Goal: Entertainment & Leisure: Browse casually

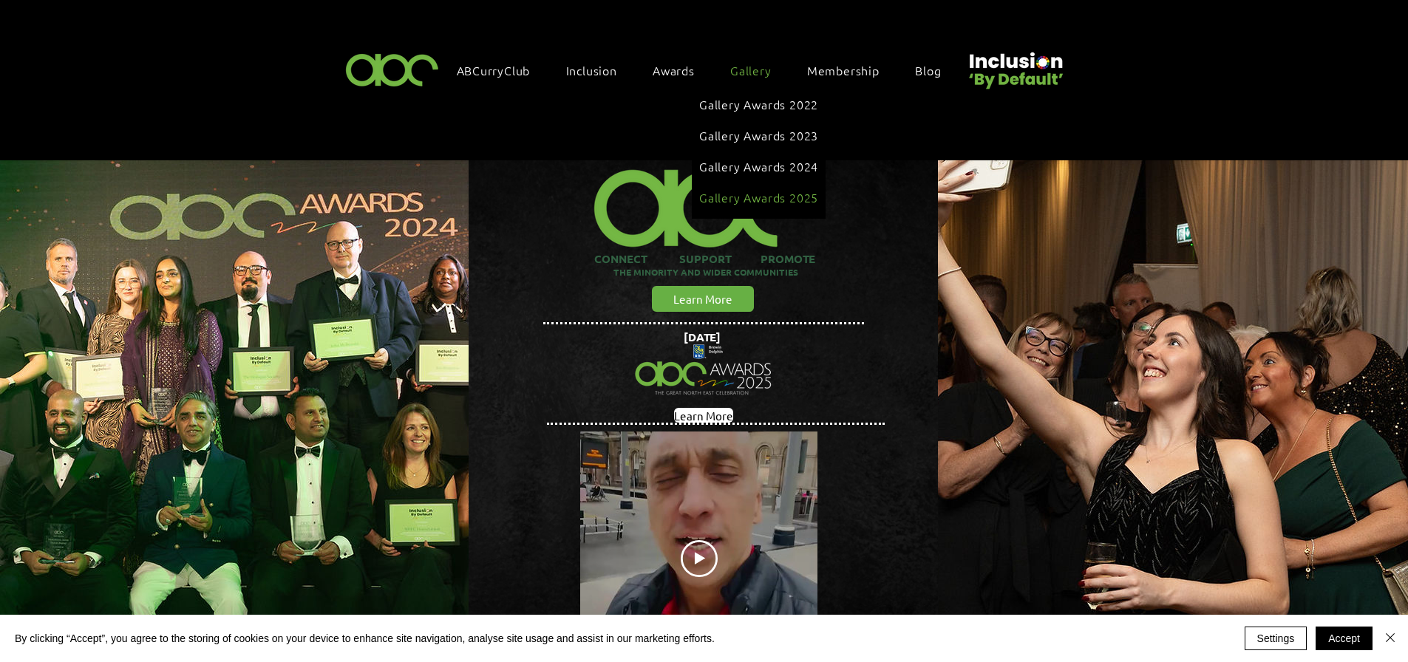
click at [761, 183] on link "Gallery Awards 2025" at bounding box center [758, 197] width 119 height 28
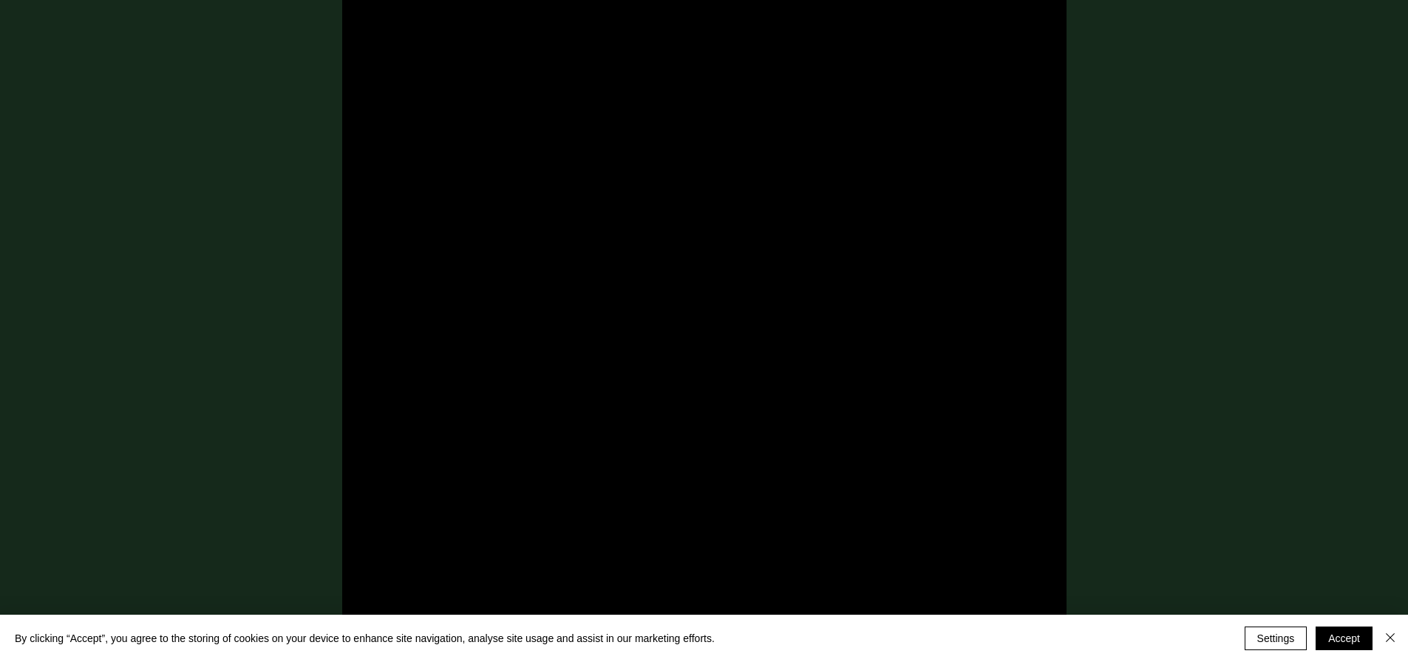
scroll to position [812, 0]
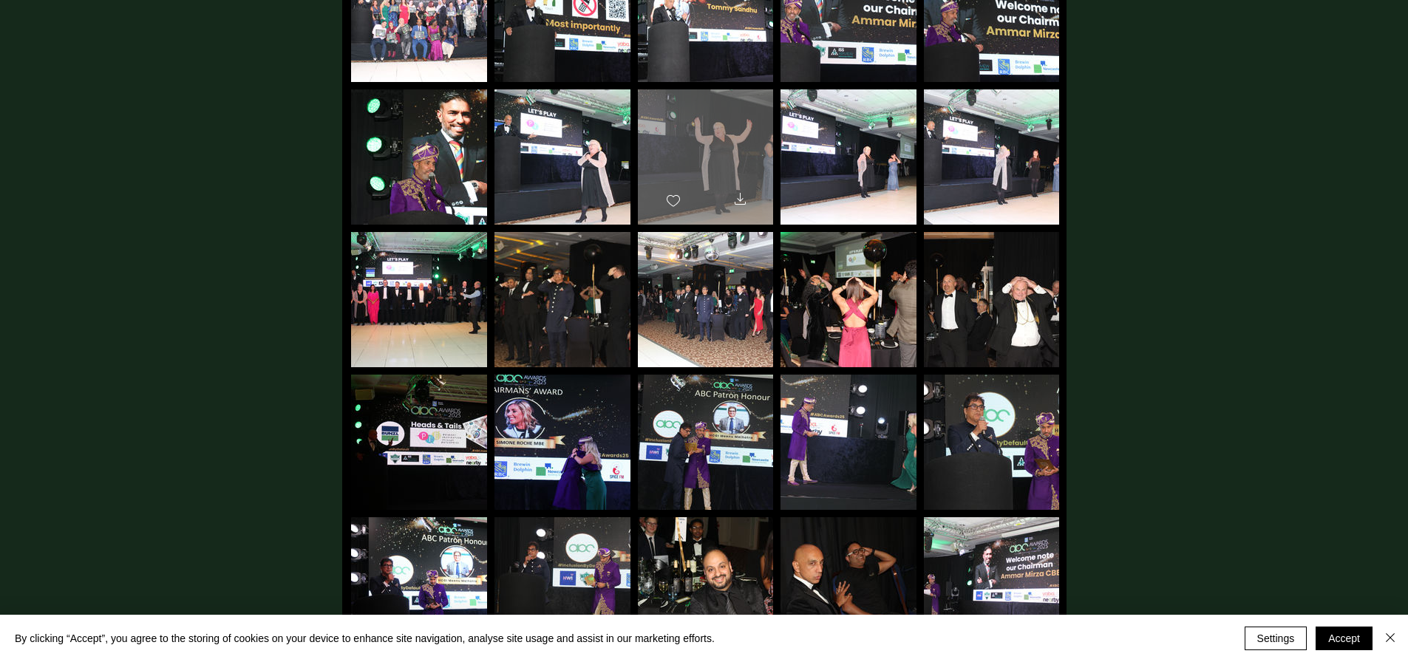
click at [726, 162] on div "main content" at bounding box center [705, 150] width 135 height 122
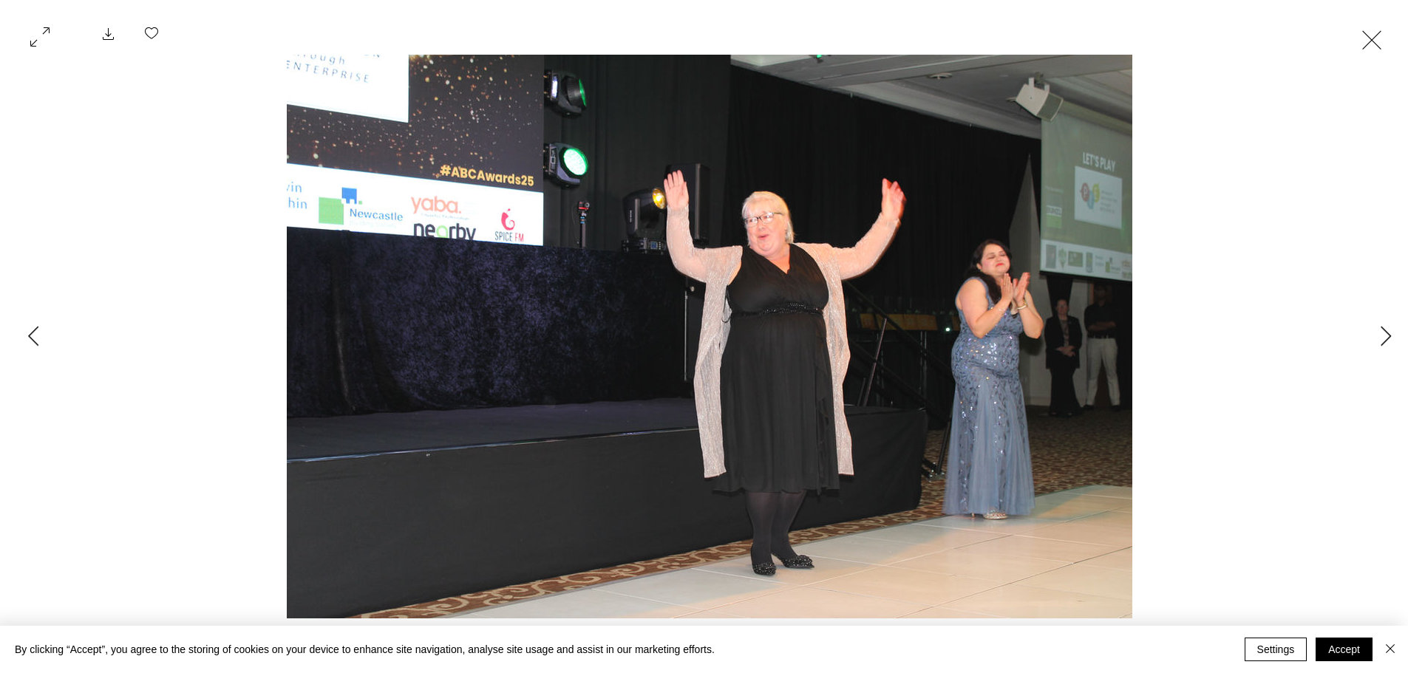
click at [1371, 38] on button "Exit expand mode" at bounding box center [1371, 38] width 28 height 33
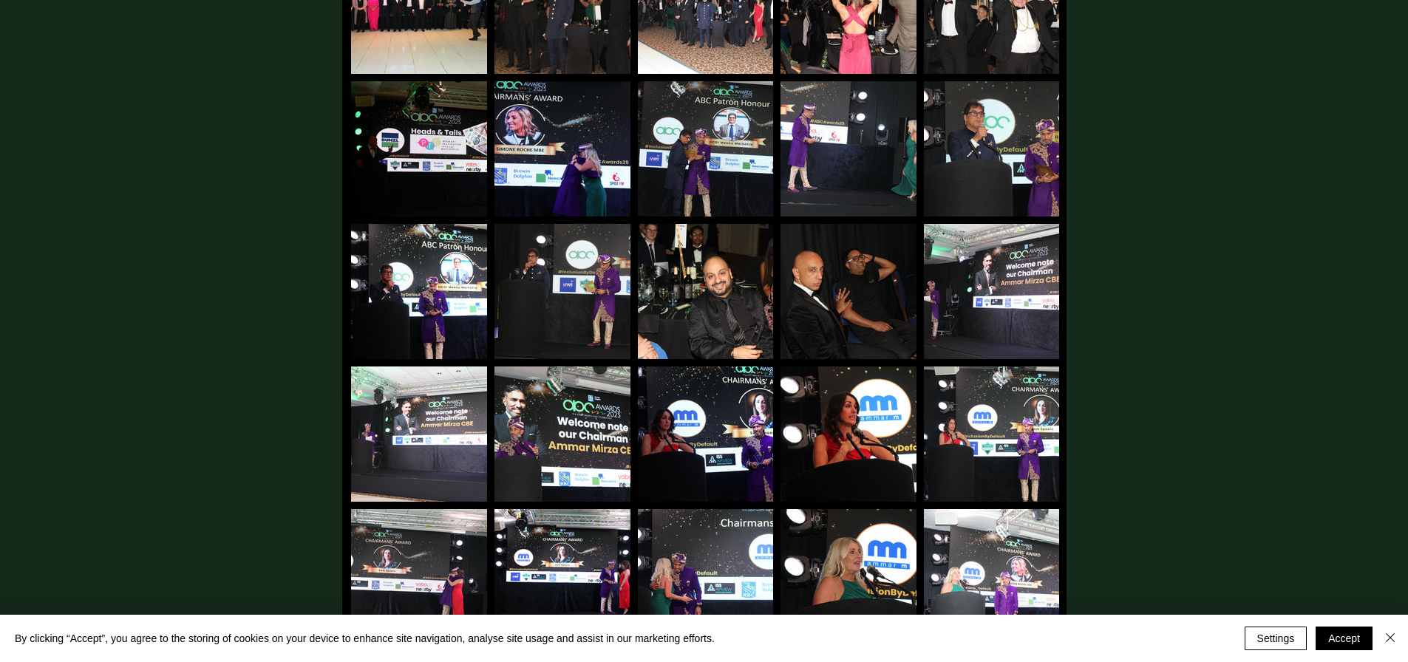
scroll to position [1107, 0]
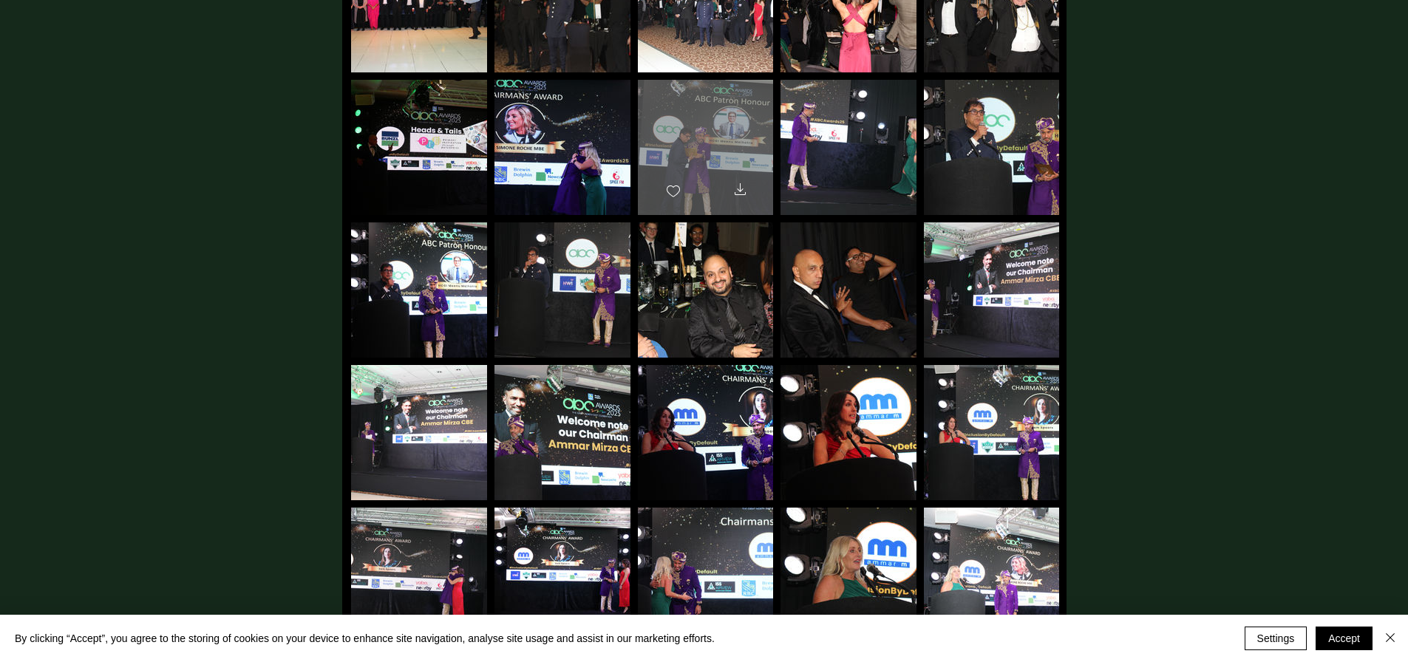
click at [699, 109] on div "main content" at bounding box center [705, 141] width 135 height 122
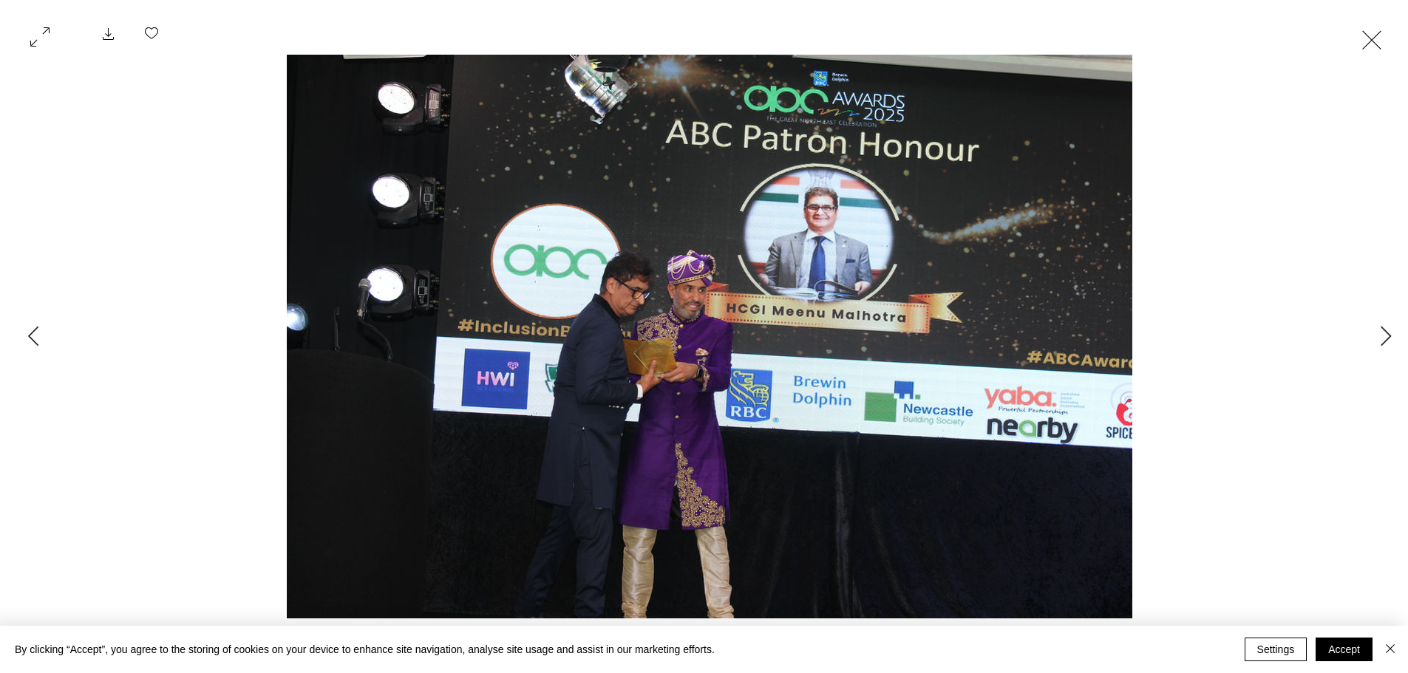
click at [1373, 33] on button "Exit expand mode" at bounding box center [1371, 38] width 28 height 33
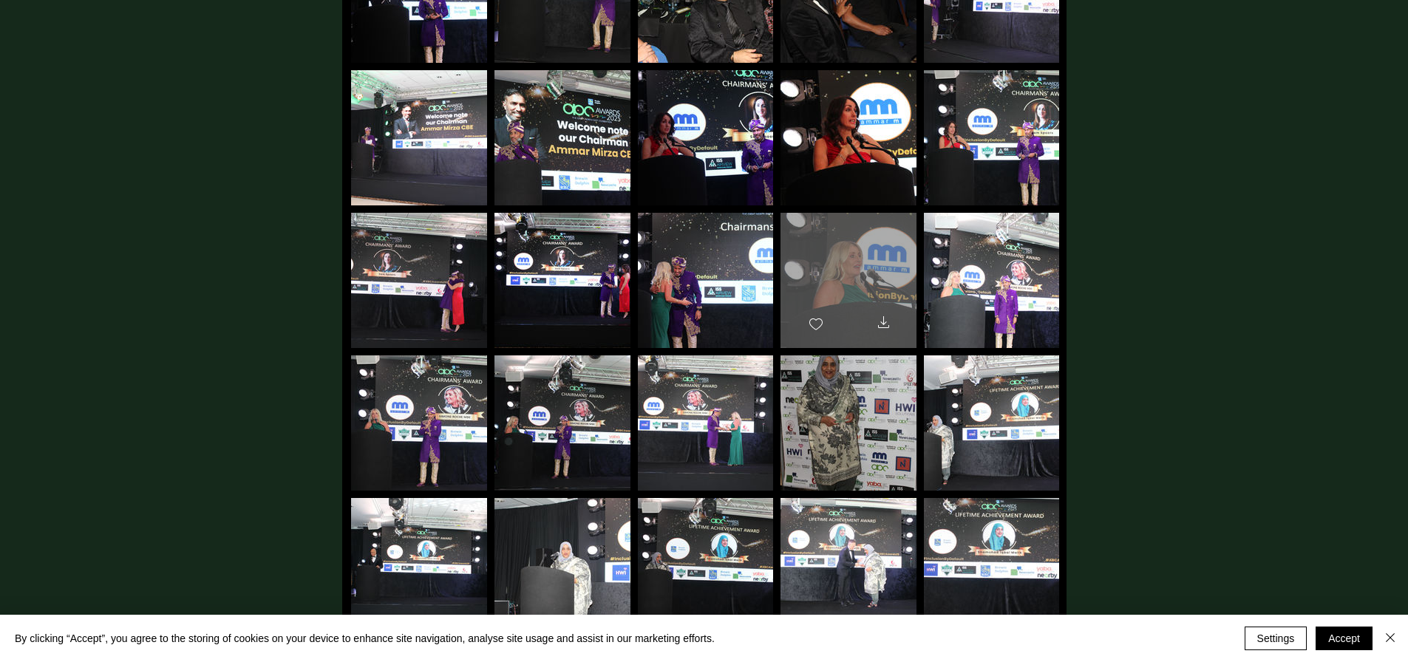
scroll to position [1402, 0]
click at [842, 232] on div "main content" at bounding box center [848, 273] width 136 height 122
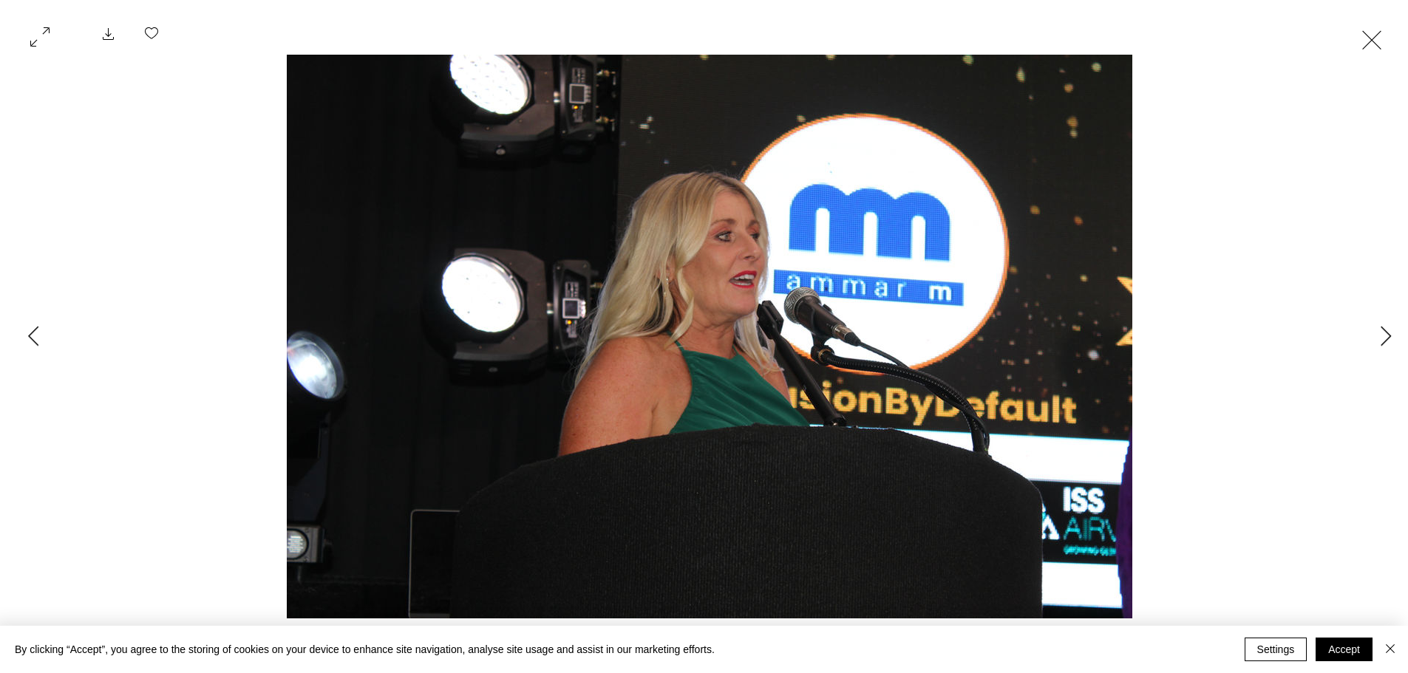
click at [1373, 38] on button "Exit expand mode" at bounding box center [1371, 38] width 28 height 33
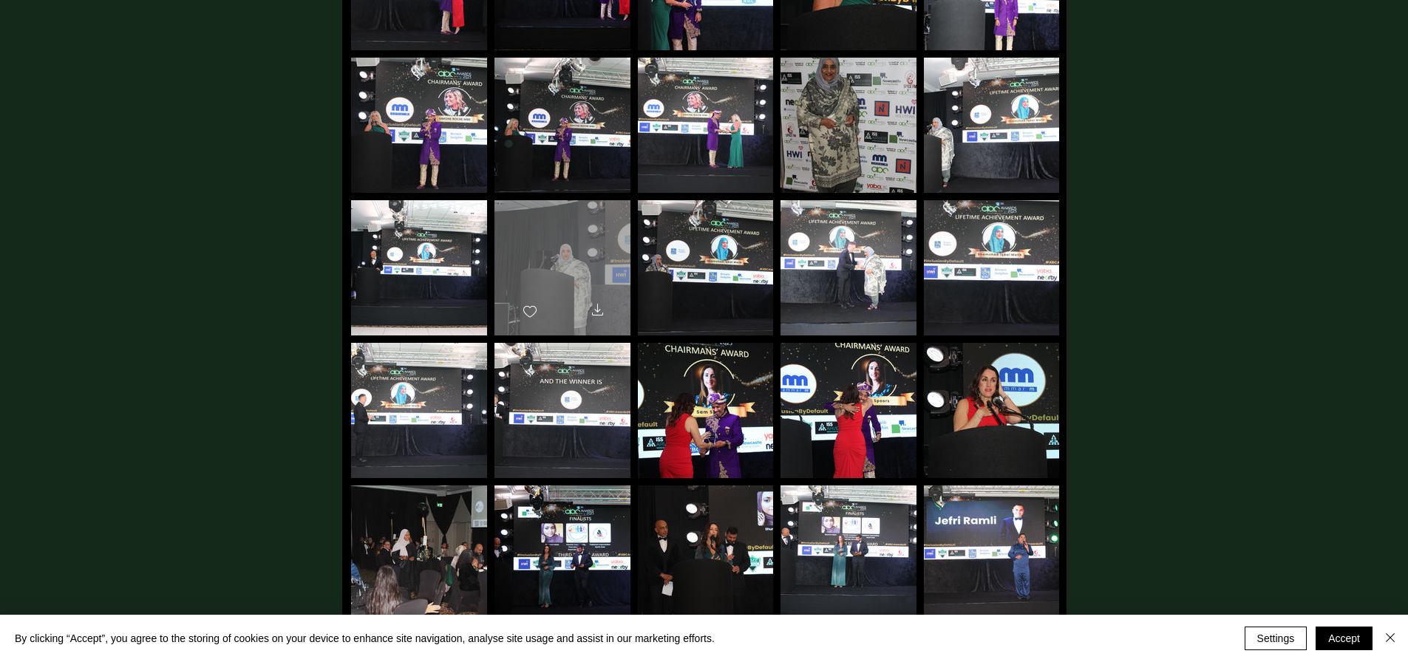
scroll to position [1699, 0]
click at [564, 227] on div "main content" at bounding box center [562, 262] width 136 height 122
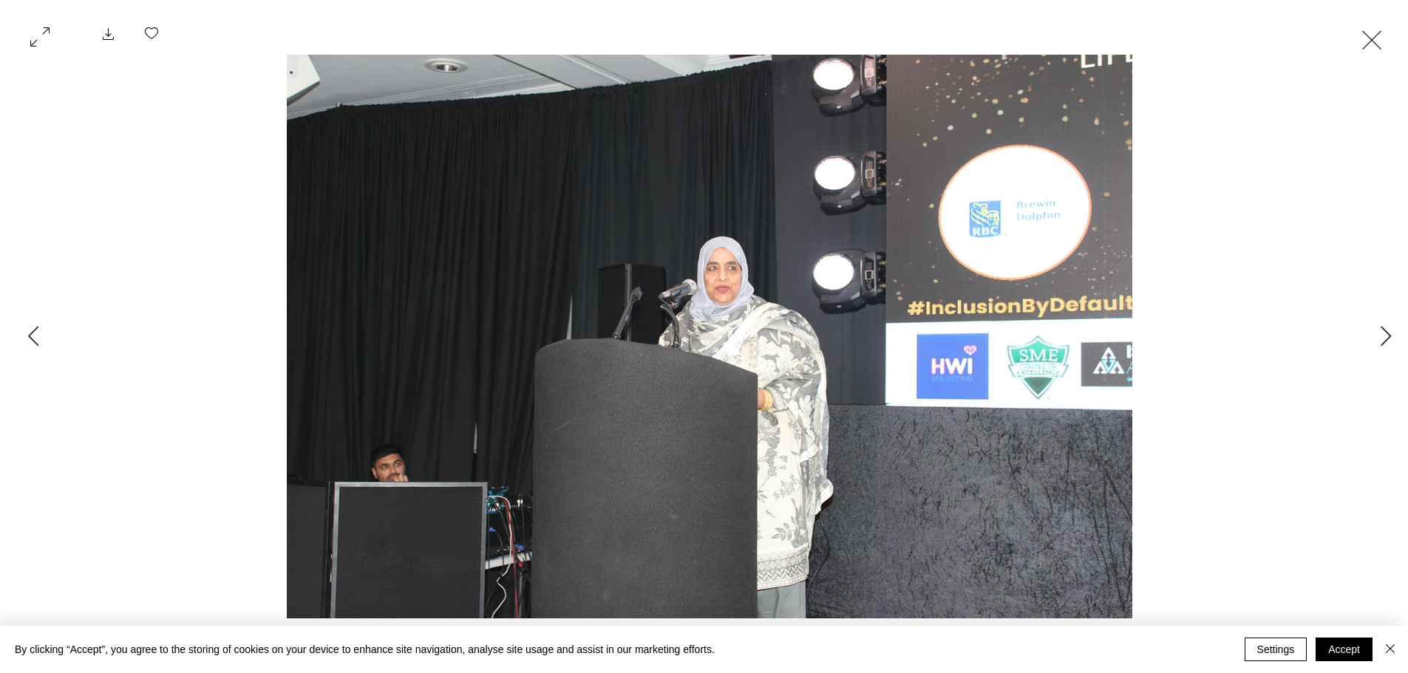
click at [1371, 38] on button "Exit expand mode" at bounding box center [1371, 38] width 28 height 33
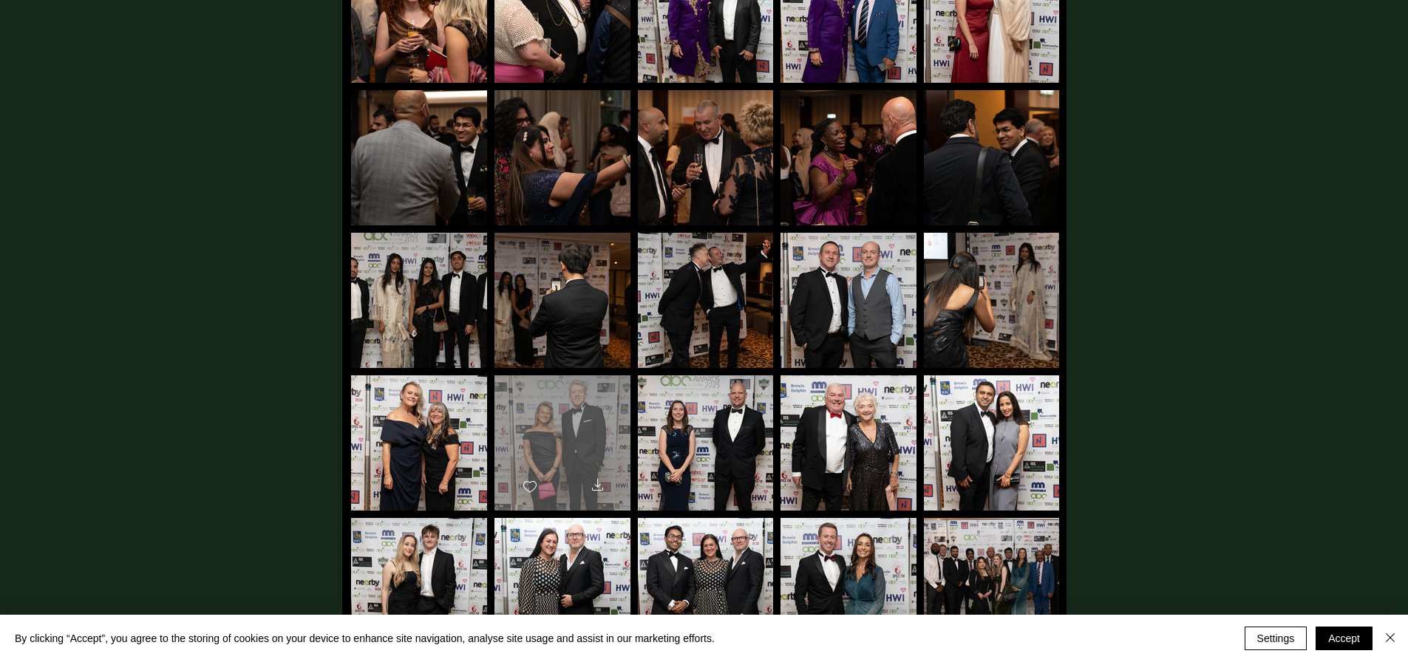
scroll to position [4947, 0]
click at [545, 397] on div "main content" at bounding box center [562, 436] width 136 height 122
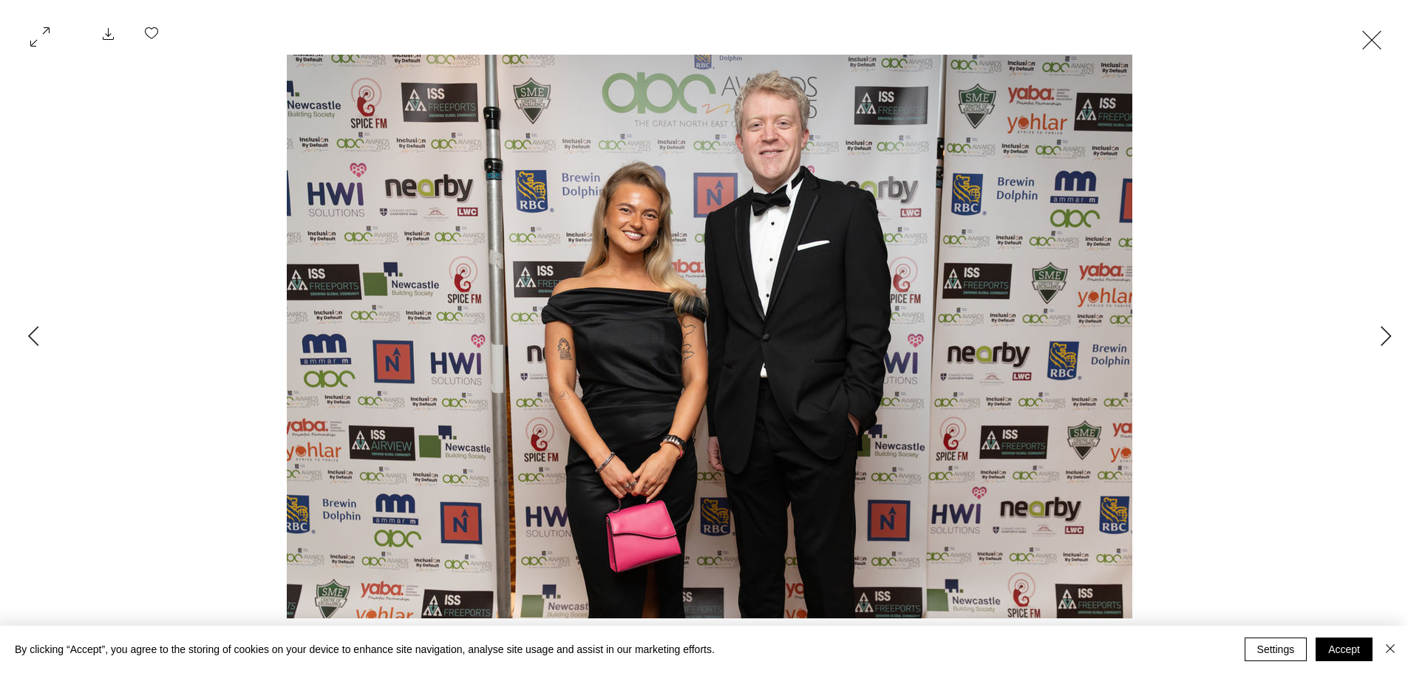
click at [1371, 31] on button "Exit expand mode" at bounding box center [1371, 38] width 28 height 33
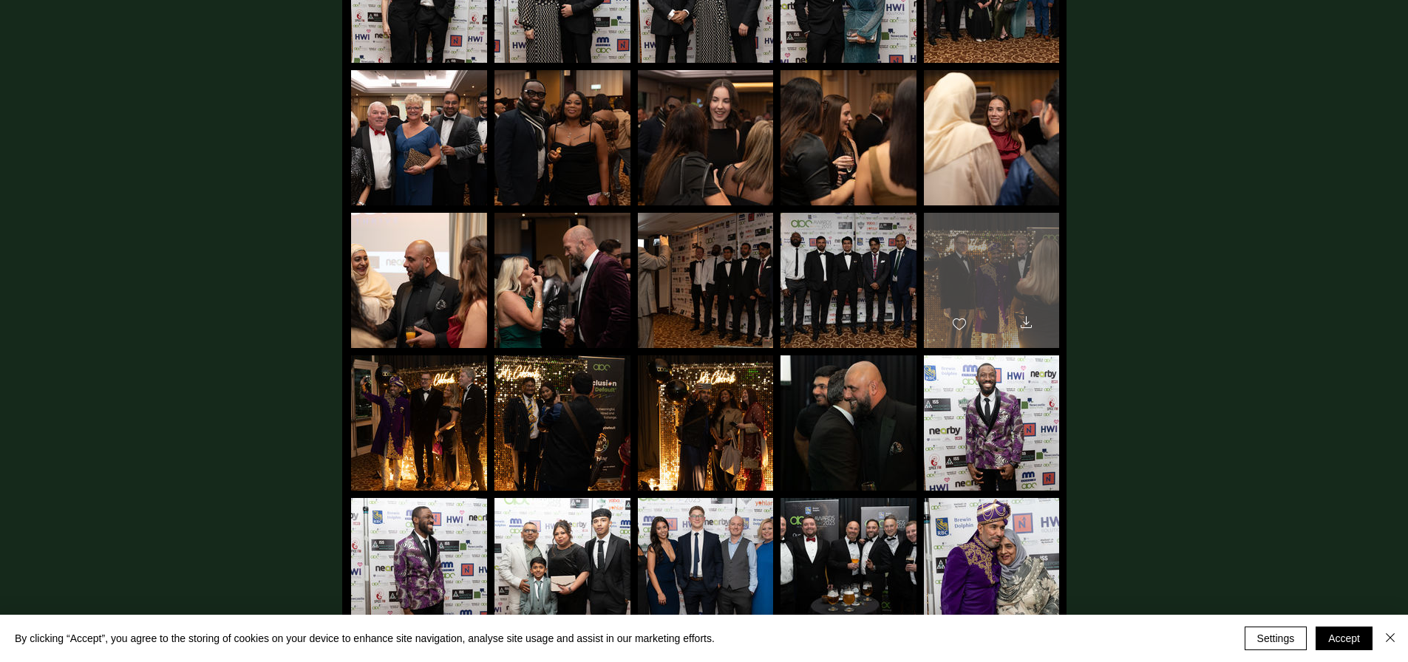
scroll to position [5538, 0]
click at [1003, 257] on div "main content" at bounding box center [991, 273] width 135 height 122
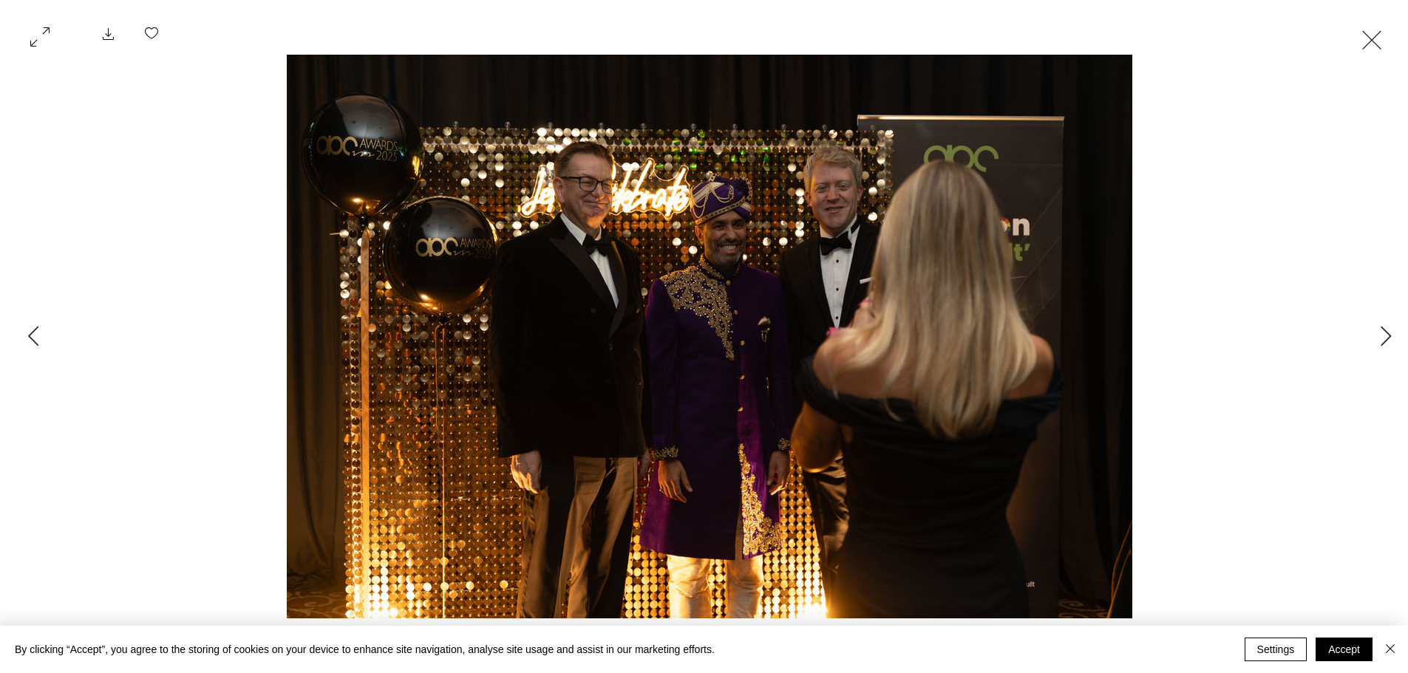
click at [1368, 41] on button "Exit expand mode" at bounding box center [1371, 38] width 28 height 33
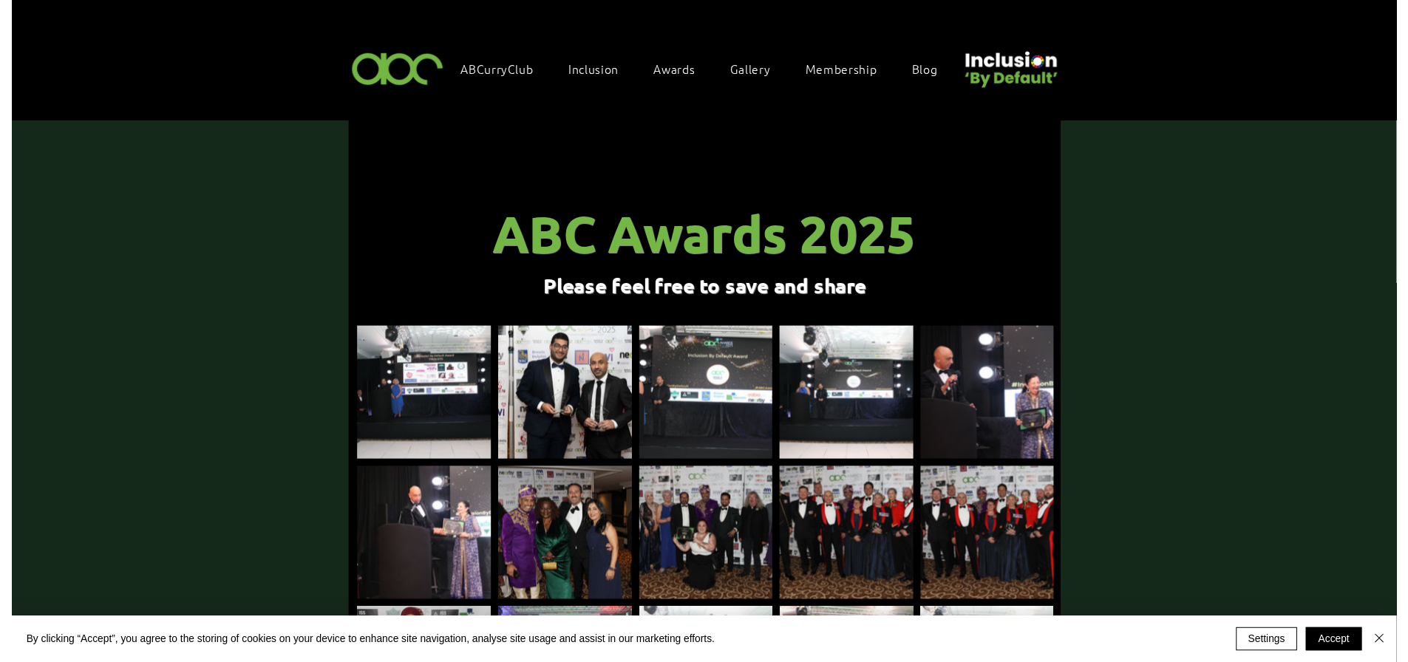
scroll to position [5538, 0]
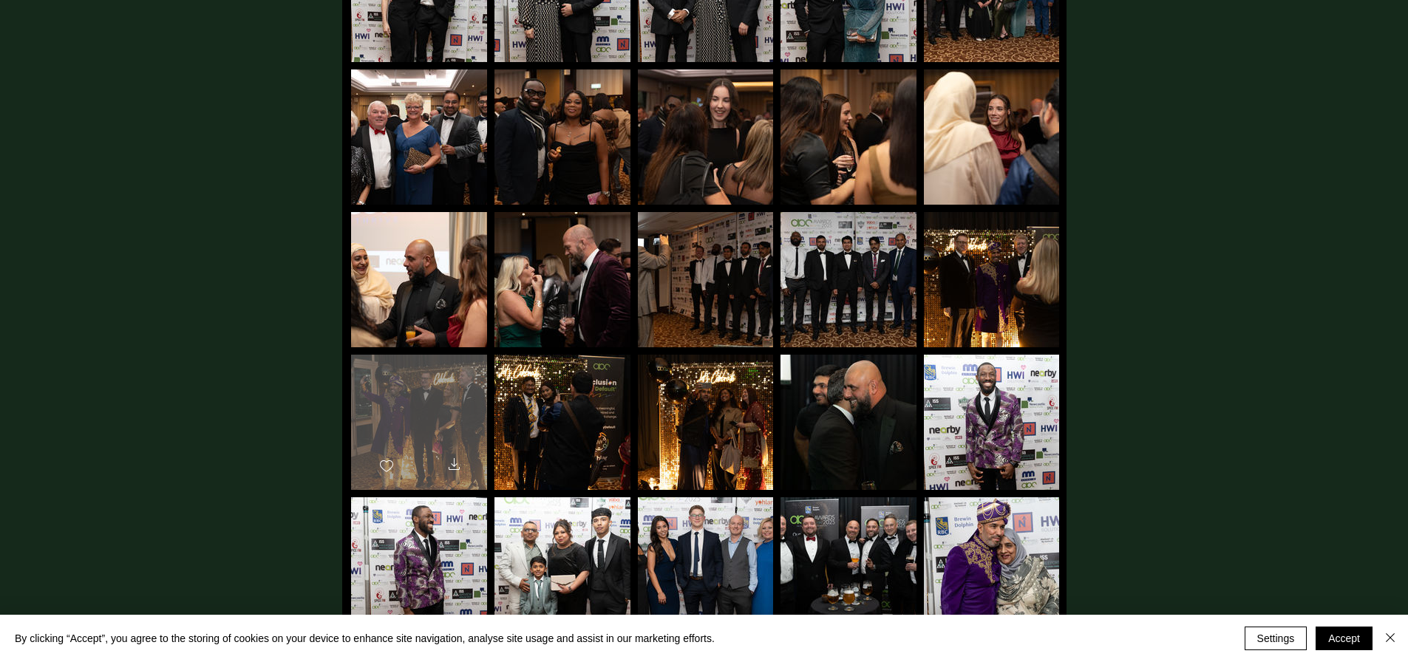
click at [405, 387] on div "main content" at bounding box center [419, 416] width 136 height 122
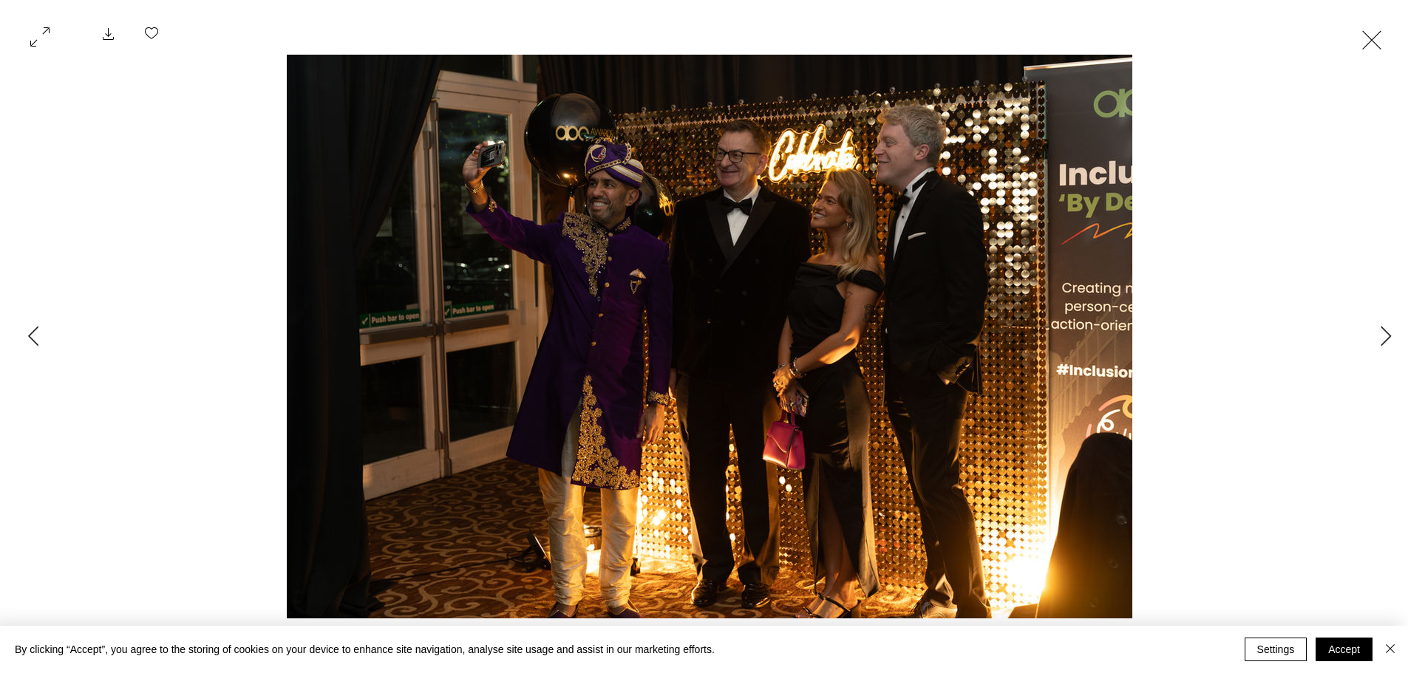
click at [1376, 34] on button "Exit expand mode" at bounding box center [1371, 38] width 28 height 33
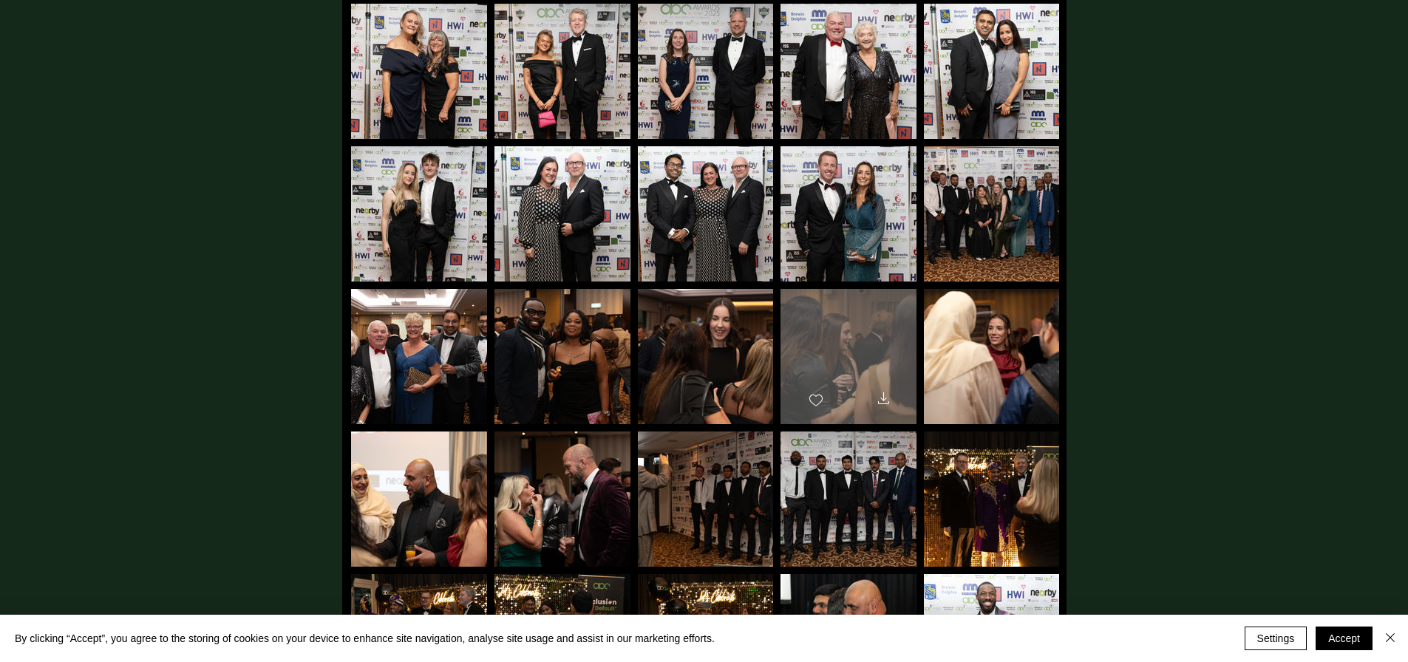
scroll to position [5317, 0]
click at [853, 318] on div "main content" at bounding box center [848, 351] width 136 height 122
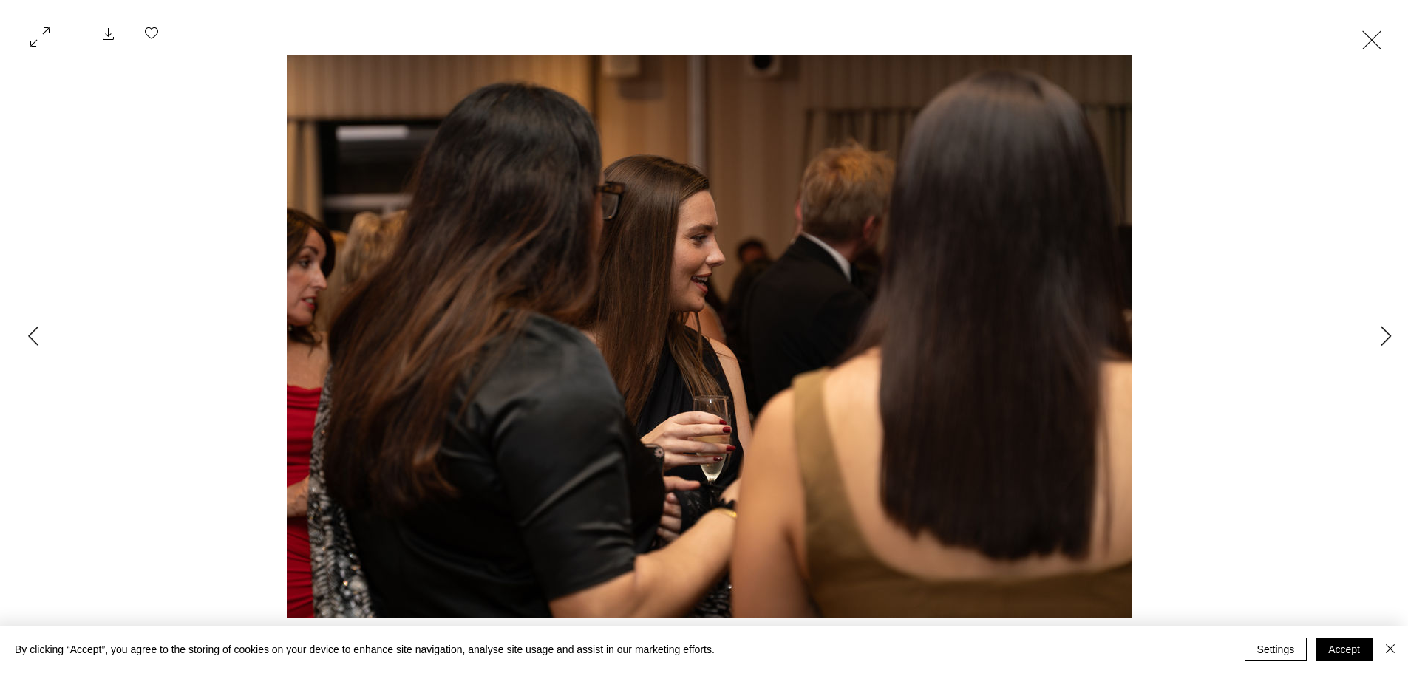
click at [1373, 40] on button "Exit expand mode" at bounding box center [1371, 38] width 28 height 33
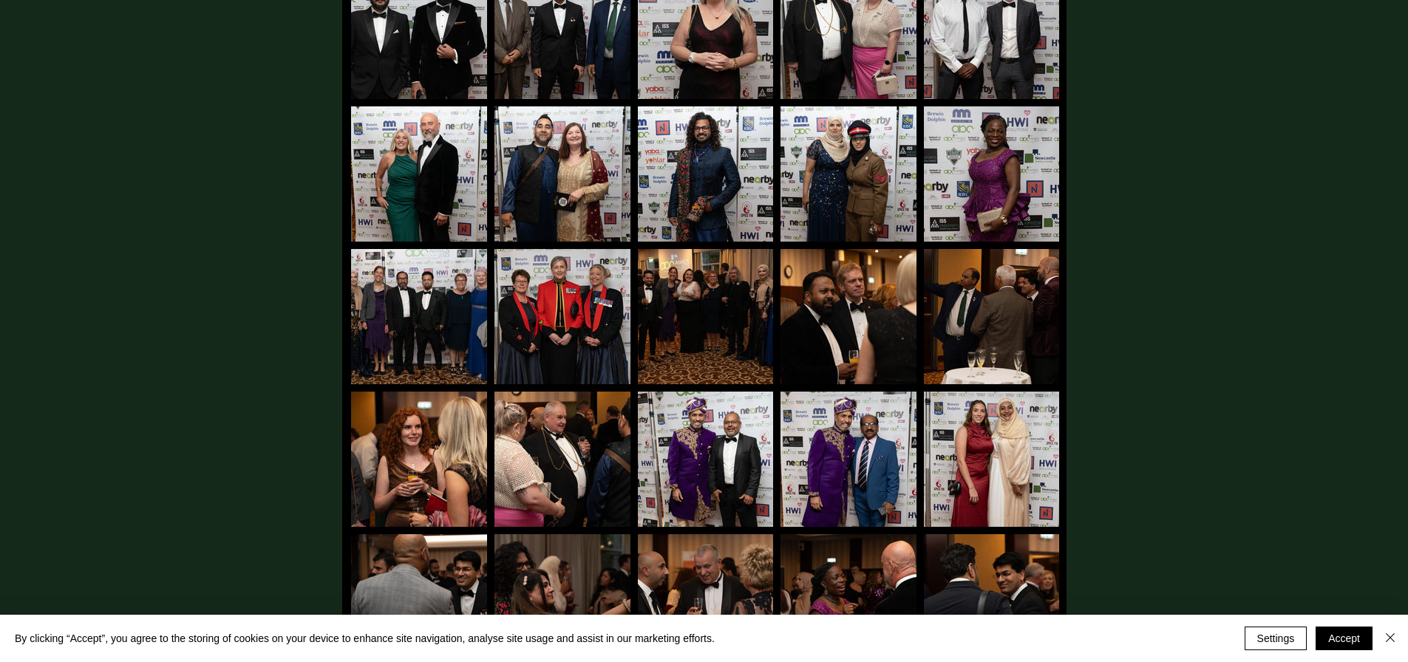
scroll to position [4504, 0]
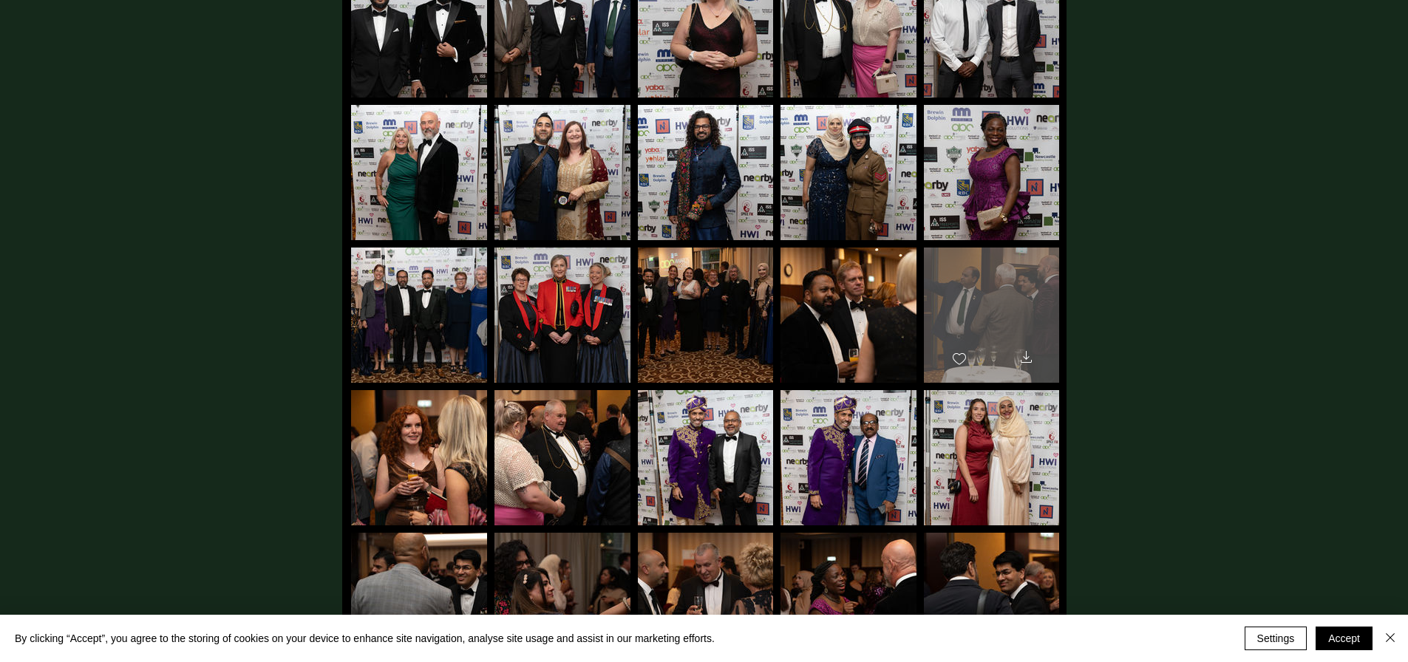
click at [1024, 265] on div "main content" at bounding box center [991, 309] width 135 height 122
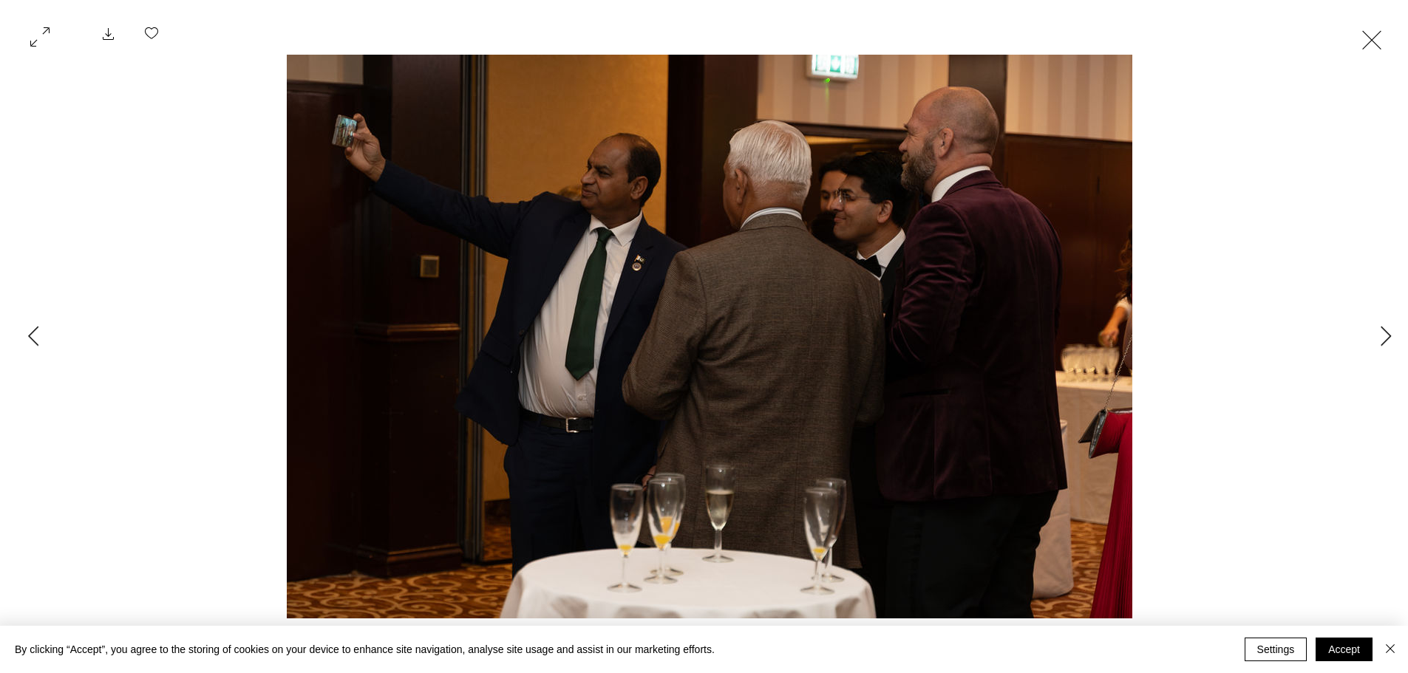
click at [1371, 38] on button "Exit expand mode" at bounding box center [1371, 38] width 28 height 33
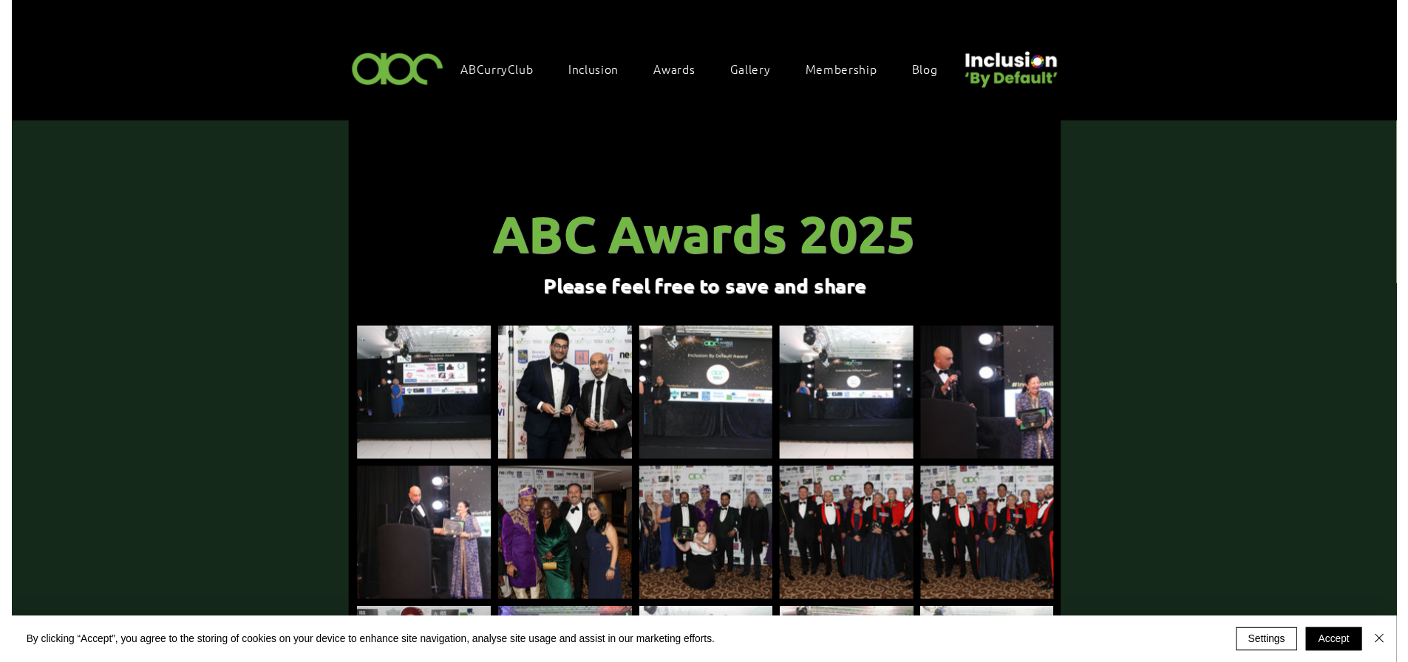
scroll to position [4504, 0]
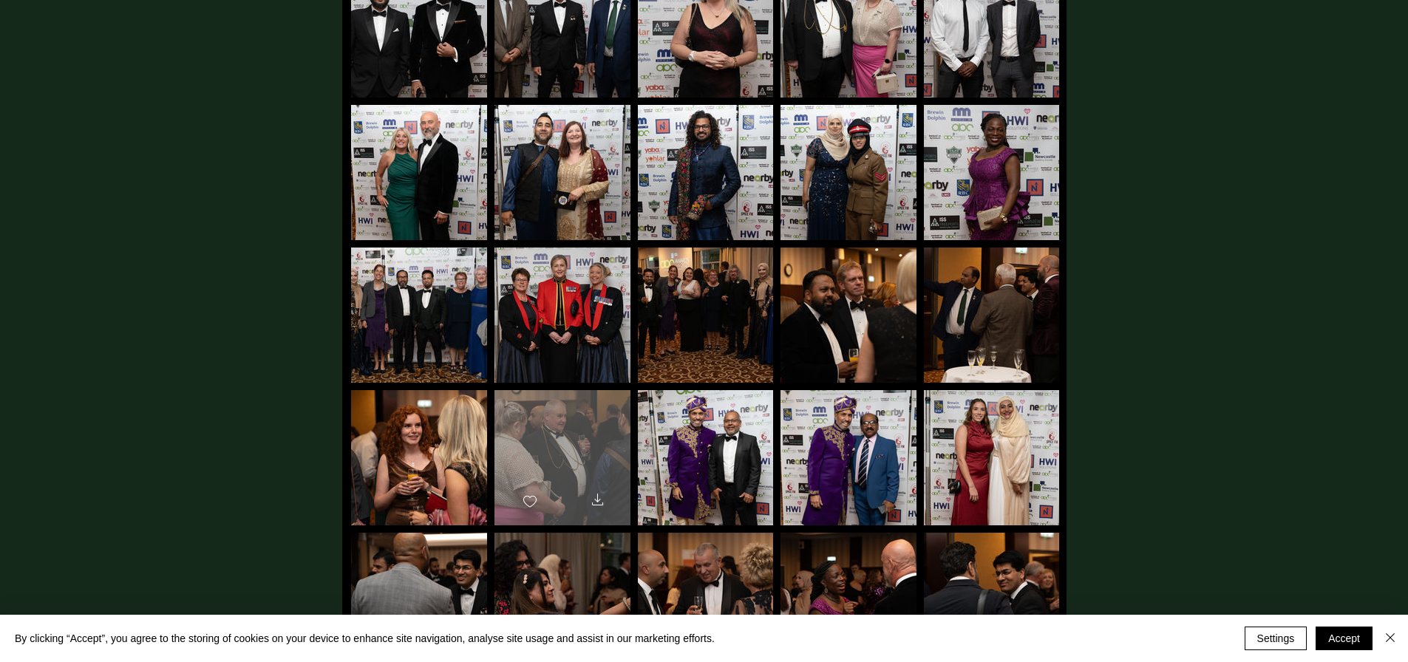
click at [558, 423] on div "main content" at bounding box center [562, 451] width 136 height 122
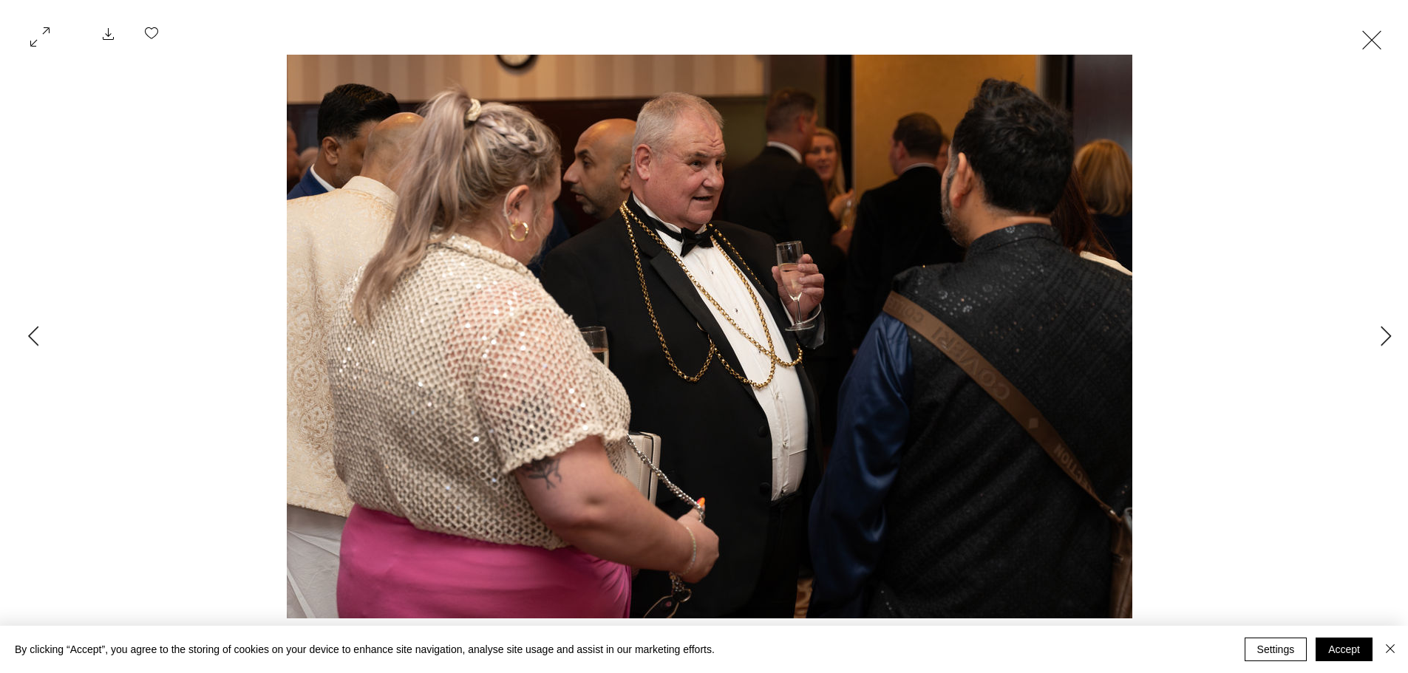
click at [1378, 35] on button "Exit expand mode" at bounding box center [1371, 38] width 28 height 33
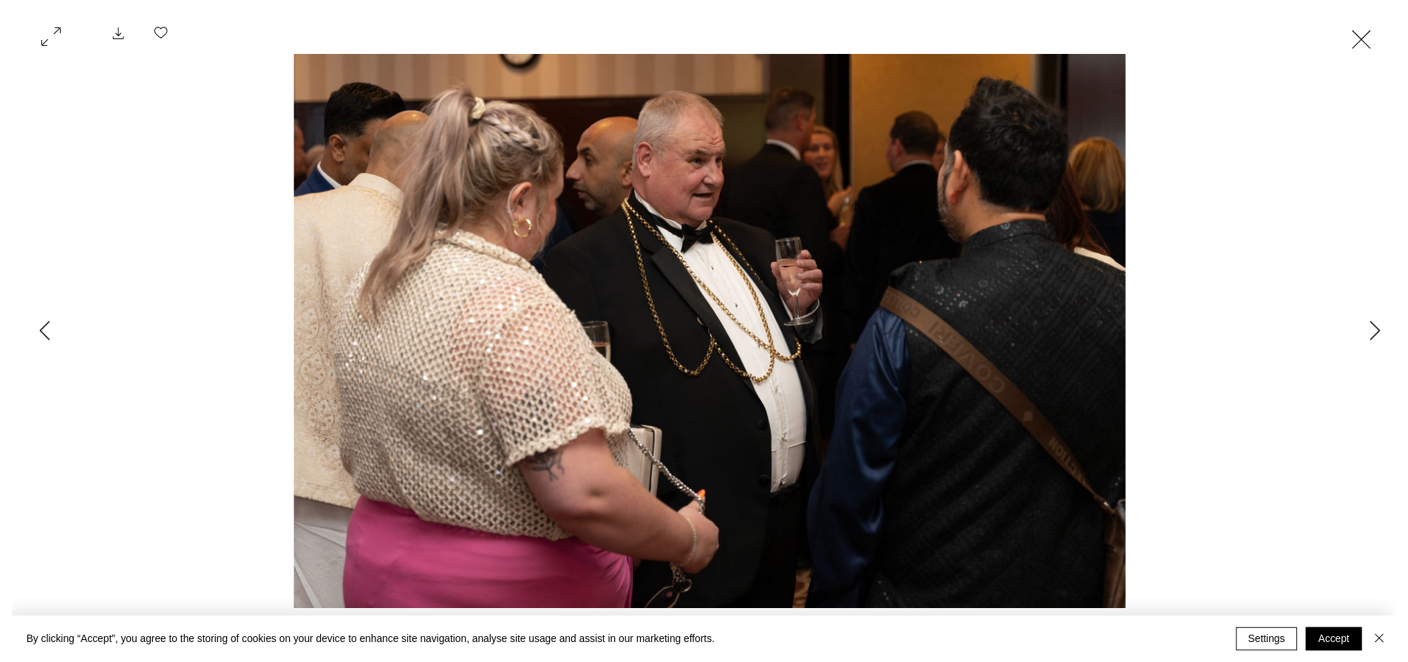
scroll to position [4504, 0]
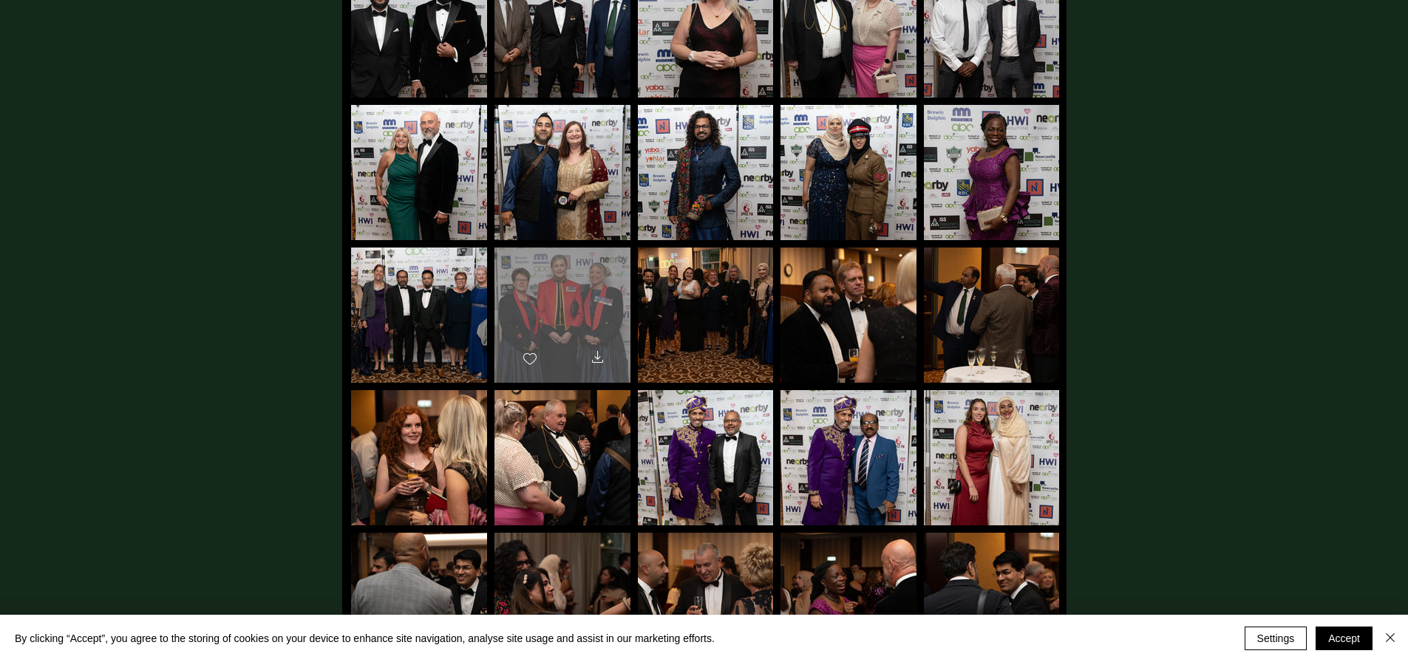
click at [580, 281] on div "main content" at bounding box center [562, 309] width 136 height 122
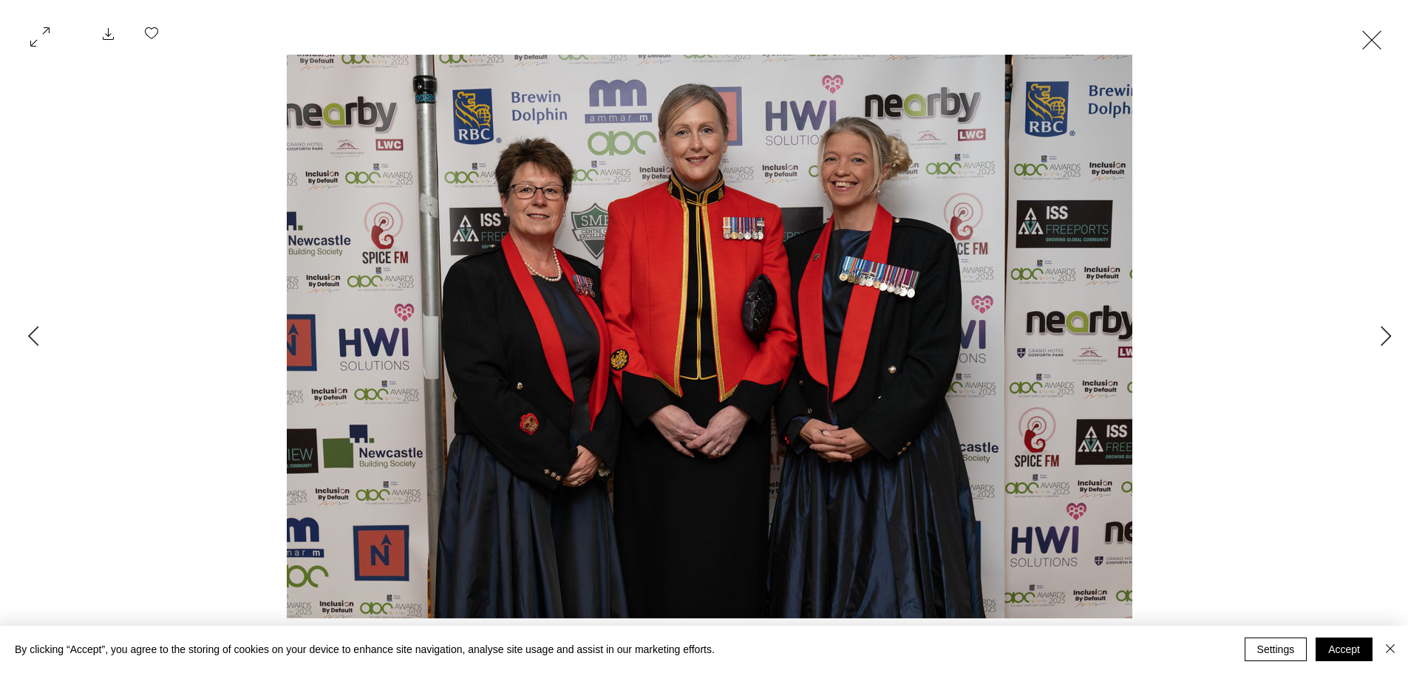
click at [1376, 35] on button "Exit expand mode" at bounding box center [1371, 38] width 28 height 33
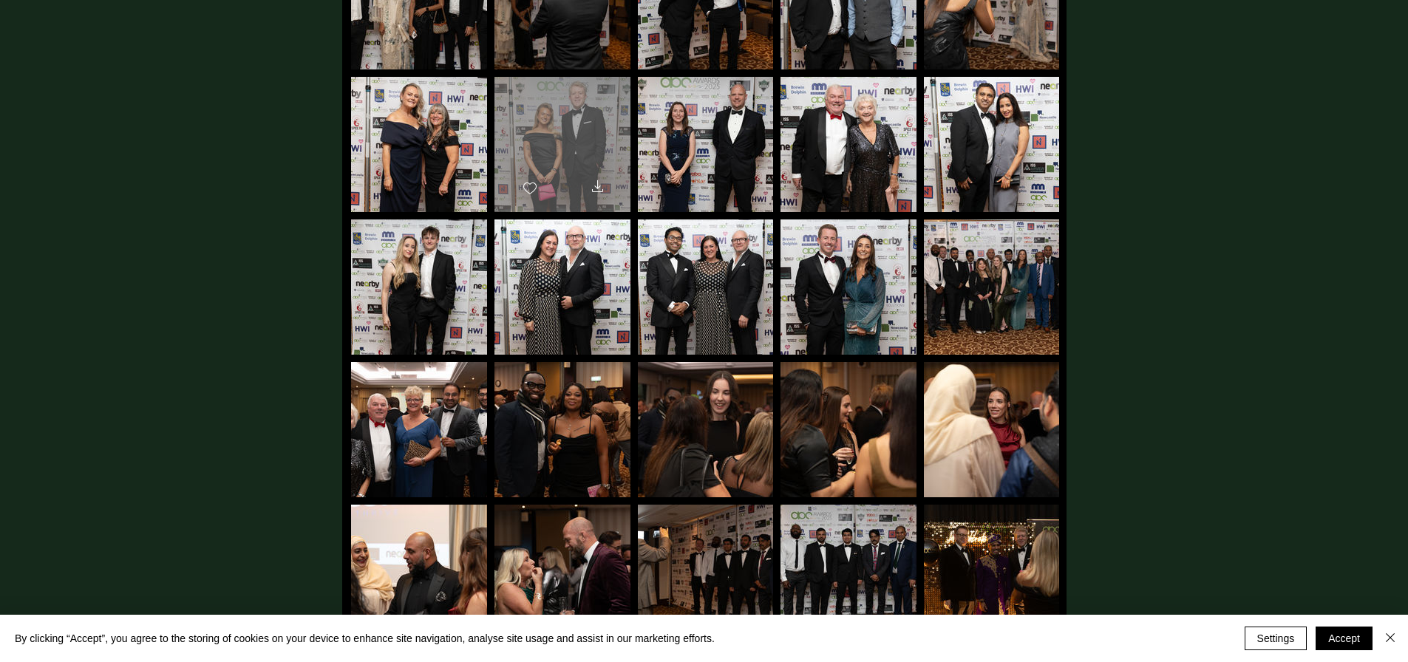
scroll to position [5244, 0]
click at [570, 114] on div "main content" at bounding box center [562, 139] width 136 height 122
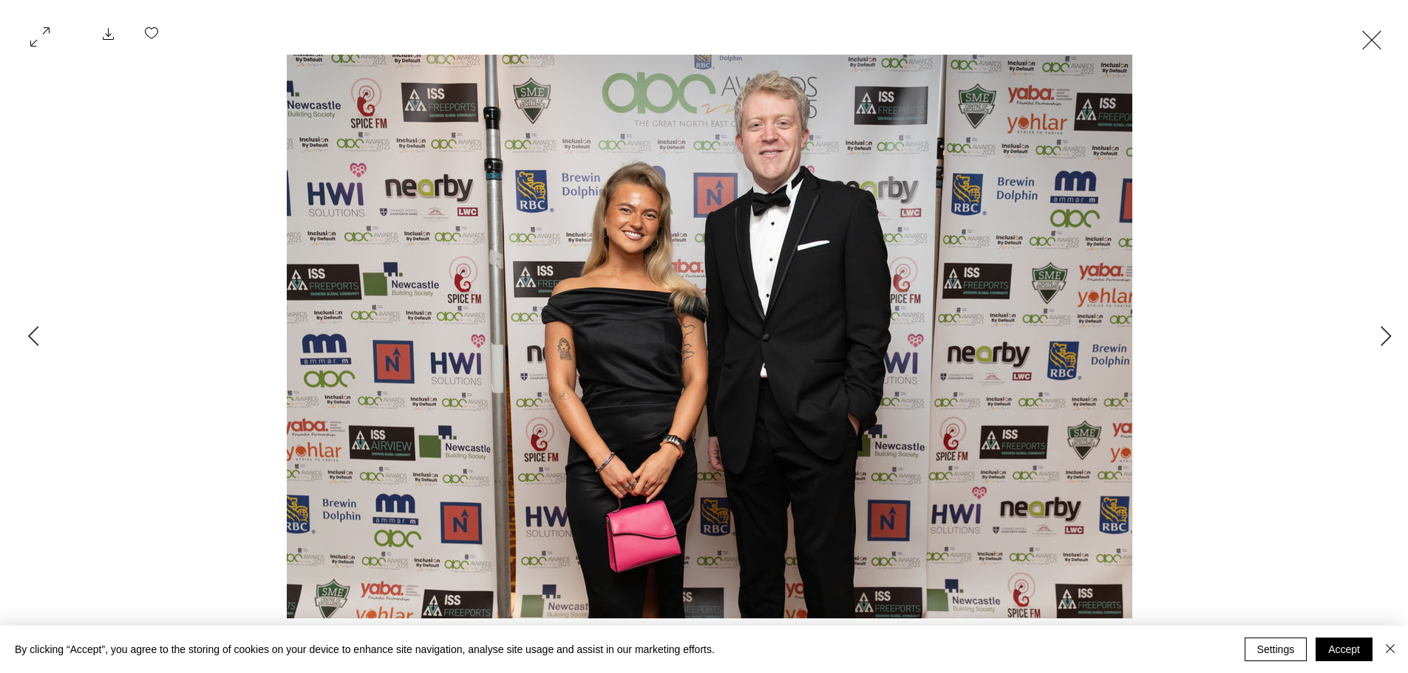
click at [810, 117] on img "Gallery item, detailed view" at bounding box center [710, 337] width 846 height 564
click at [805, 111] on img "Gallery item, detailed view" at bounding box center [710, 337] width 846 height 564
click at [1379, 35] on button "Exit expand mode" at bounding box center [1371, 38] width 28 height 33
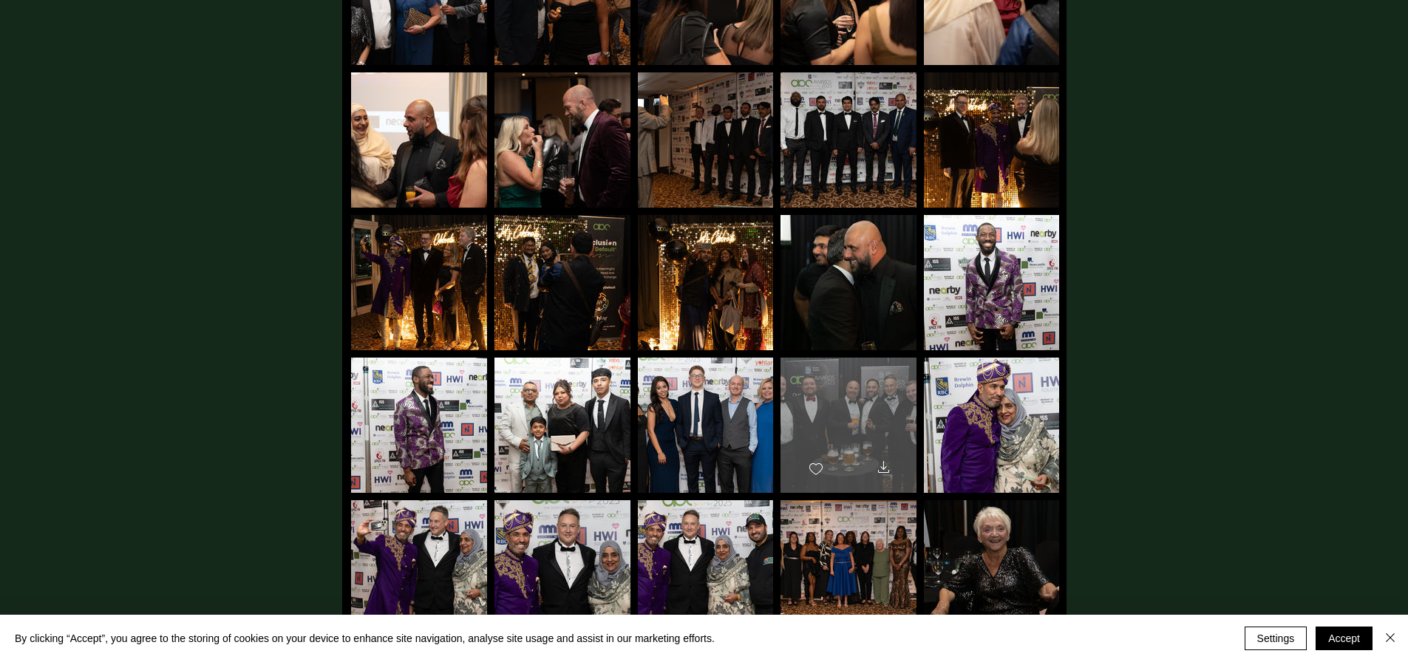
scroll to position [5649, 0]
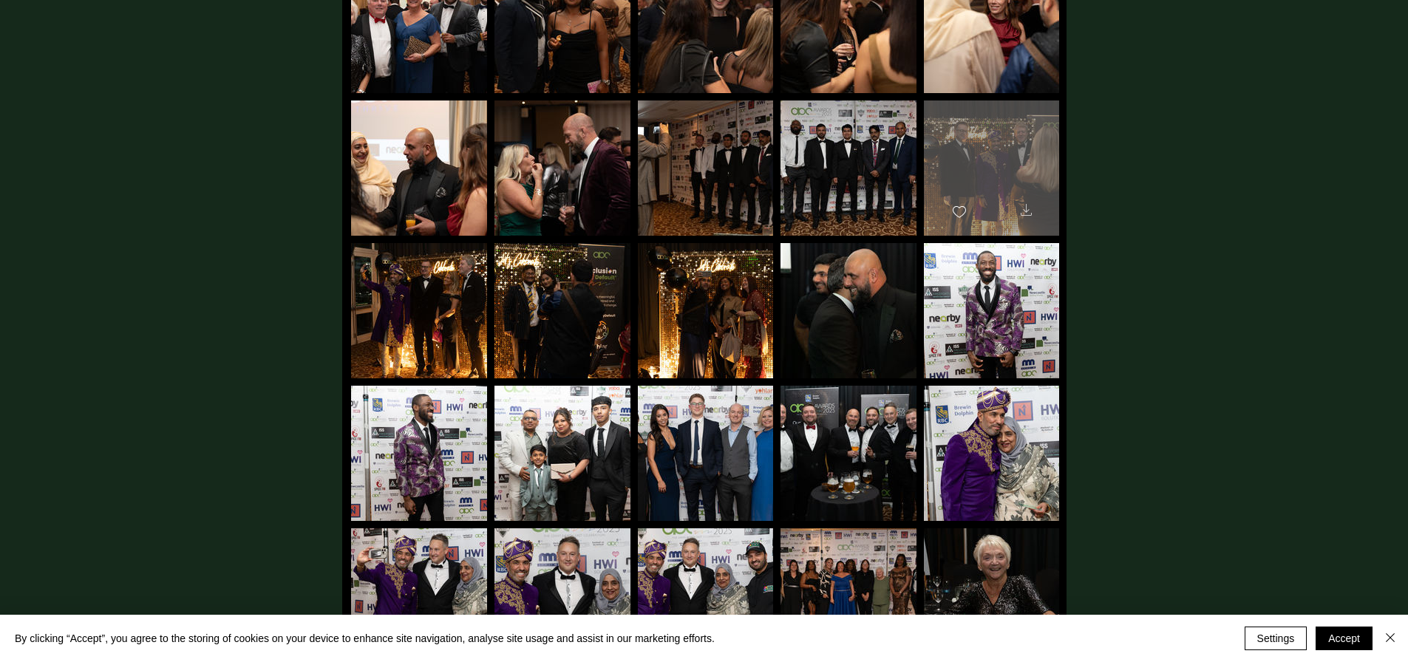
click at [1026, 202] on icon "Download" at bounding box center [1026, 210] width 18 height 18
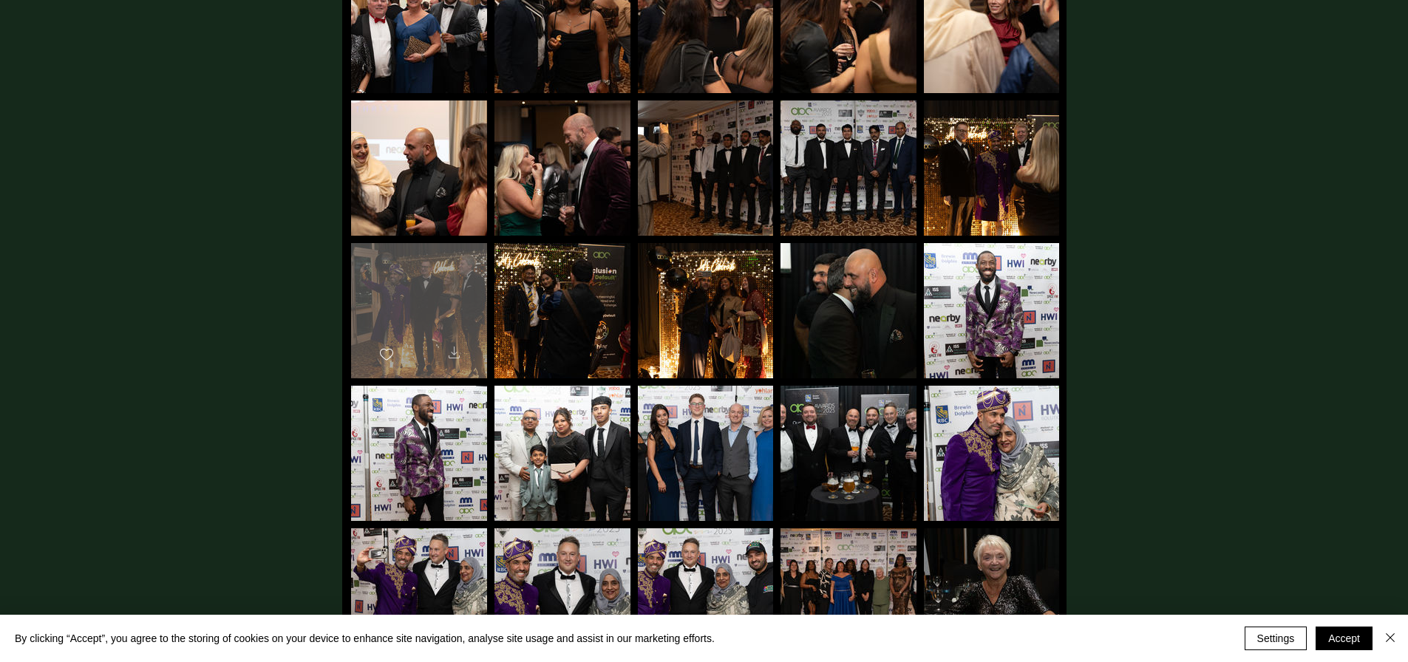
click at [453, 347] on icon "Download" at bounding box center [453, 353] width 11 height 12
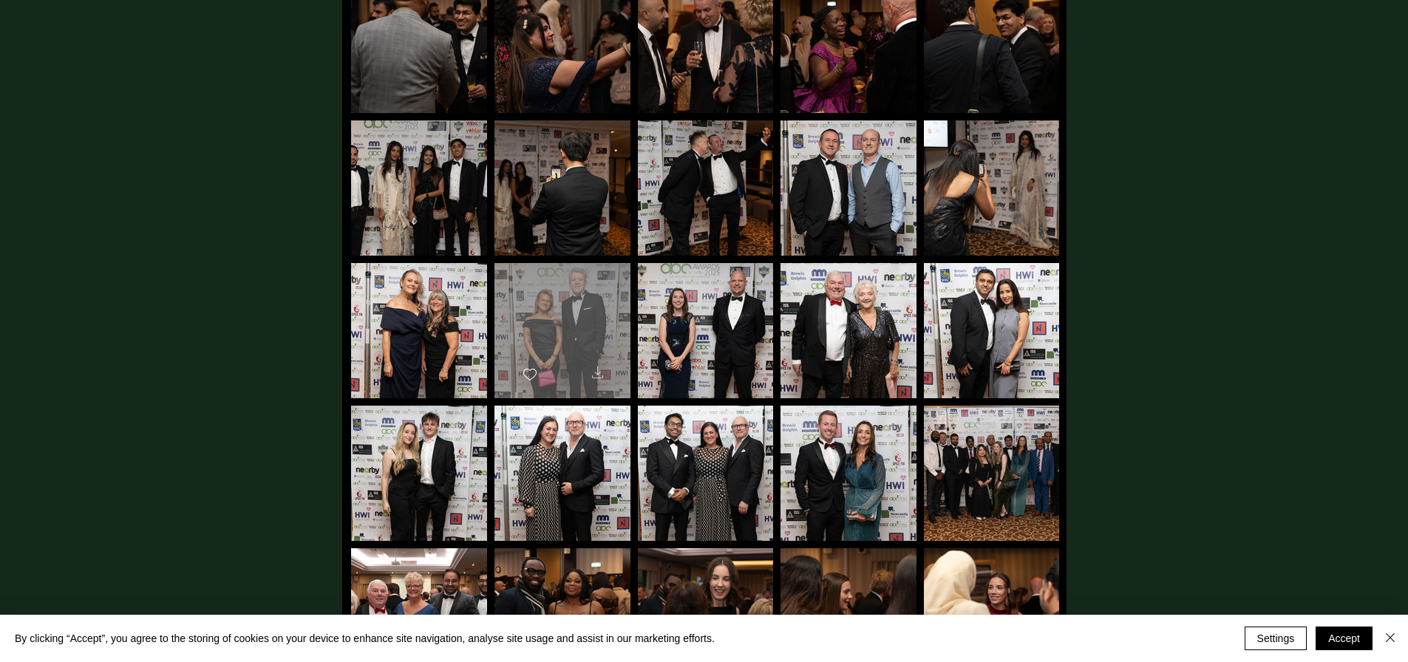
scroll to position [5058, 0]
click at [595, 364] on icon "Download" at bounding box center [598, 373] width 18 height 18
click at [562, 296] on div "main content" at bounding box center [562, 325] width 136 height 122
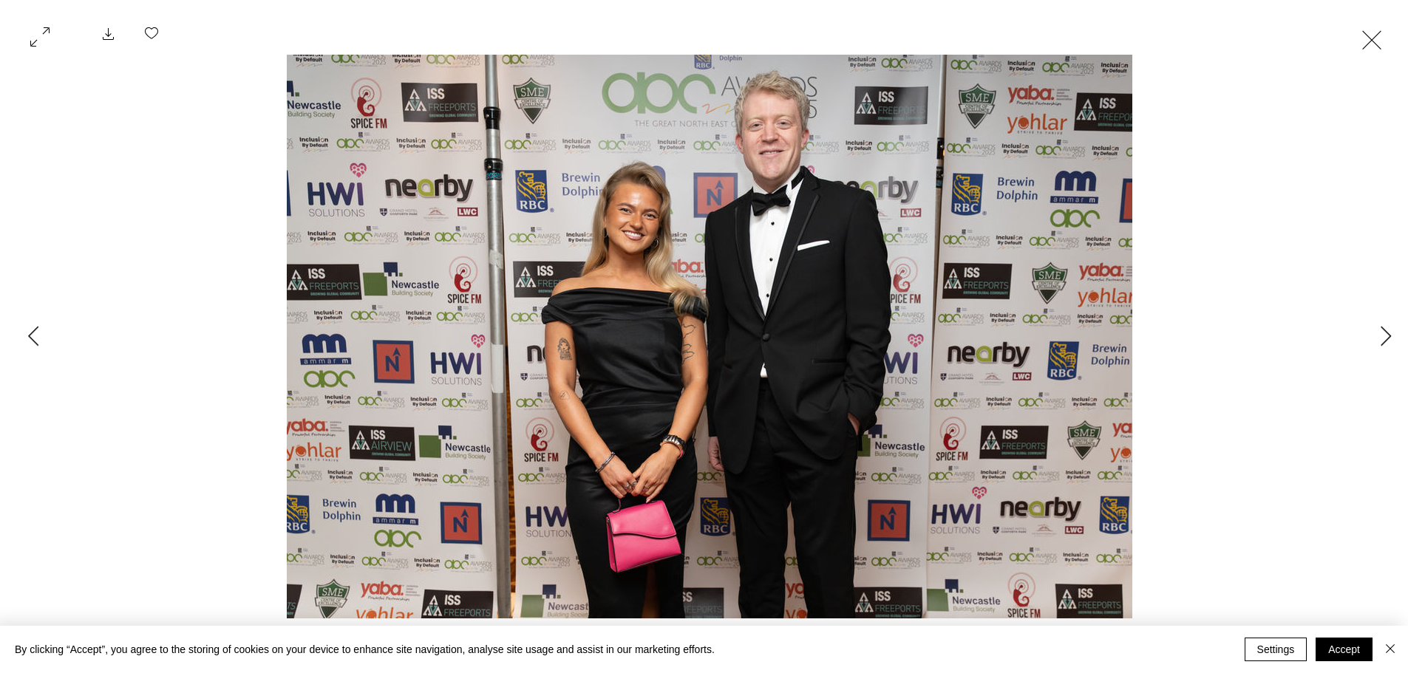
click at [1376, 39] on button "Exit expand mode" at bounding box center [1371, 38] width 28 height 33
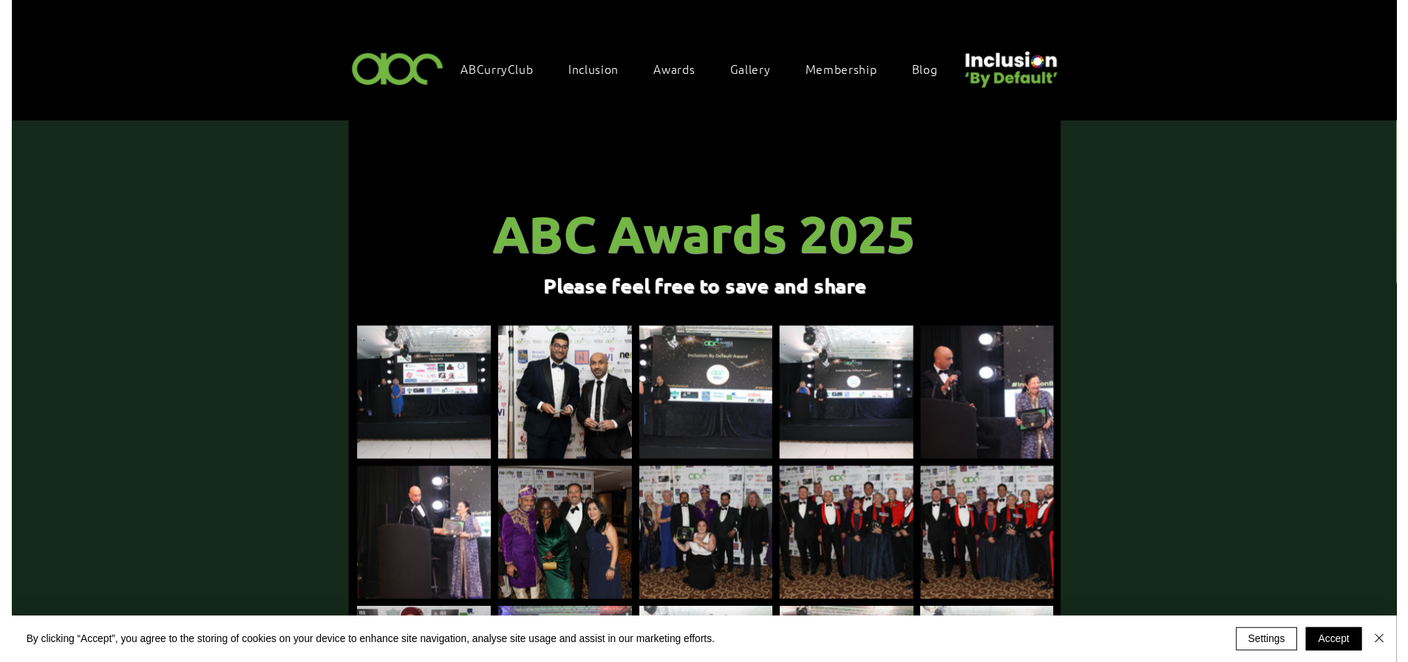
scroll to position [5058, 0]
